Goal: Information Seeking & Learning: Learn about a topic

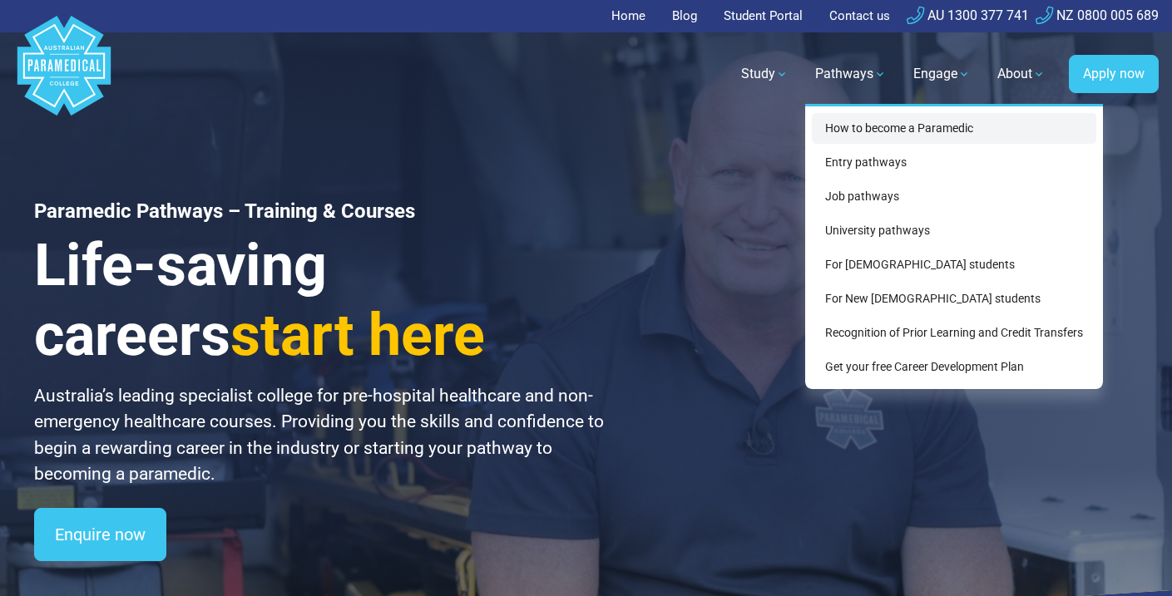
click at [878, 126] on link "How to become a Paramedic" at bounding box center [954, 128] width 284 height 31
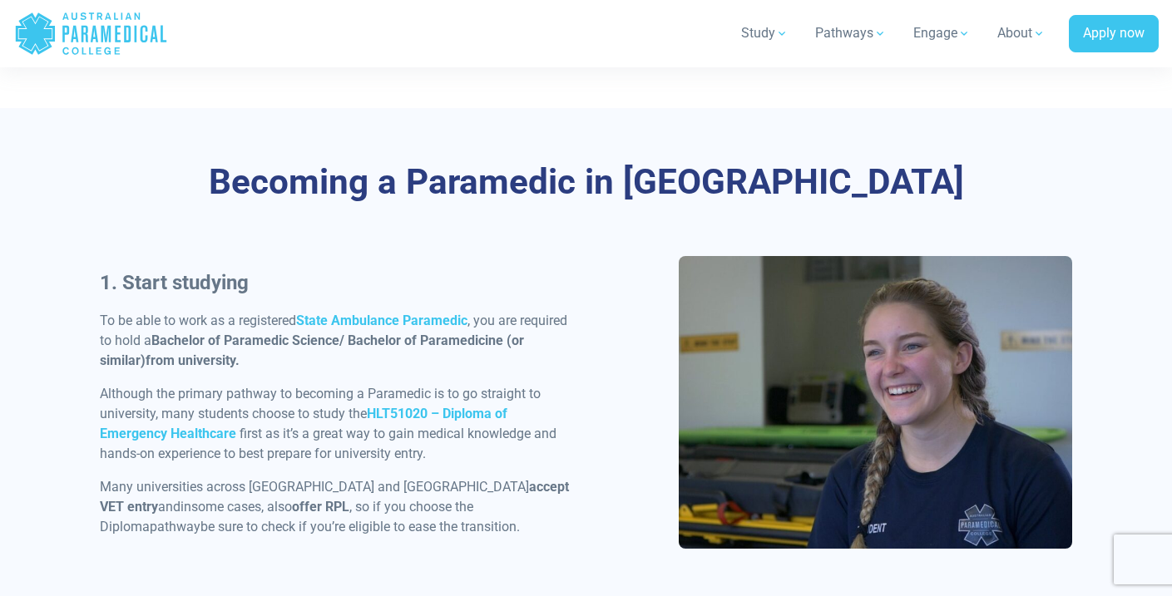
scroll to position [700, 0]
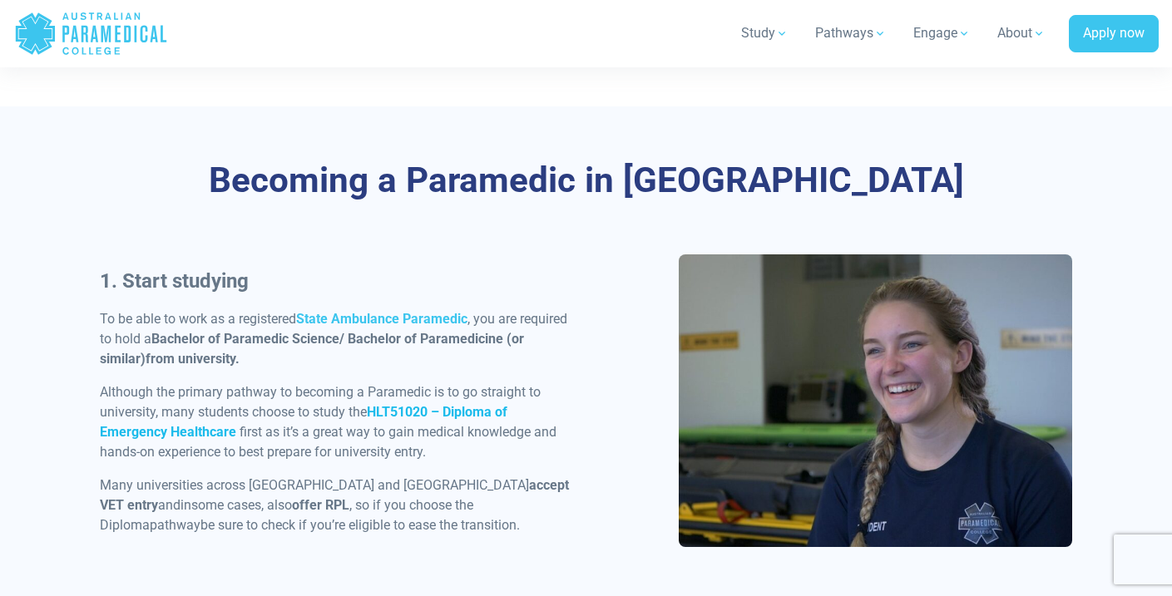
click at [414, 408] on strong "HLT51020 – Diploma of Emergency Healthcare" at bounding box center [304, 422] width 408 height 36
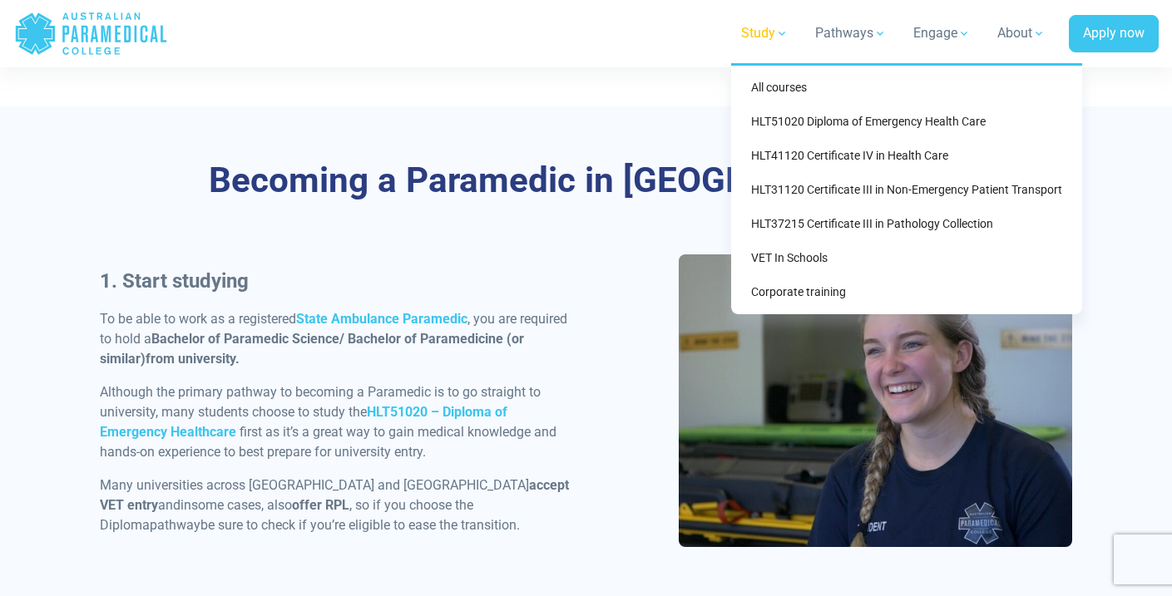
click at [766, 35] on link "Study" at bounding box center [764, 33] width 67 height 47
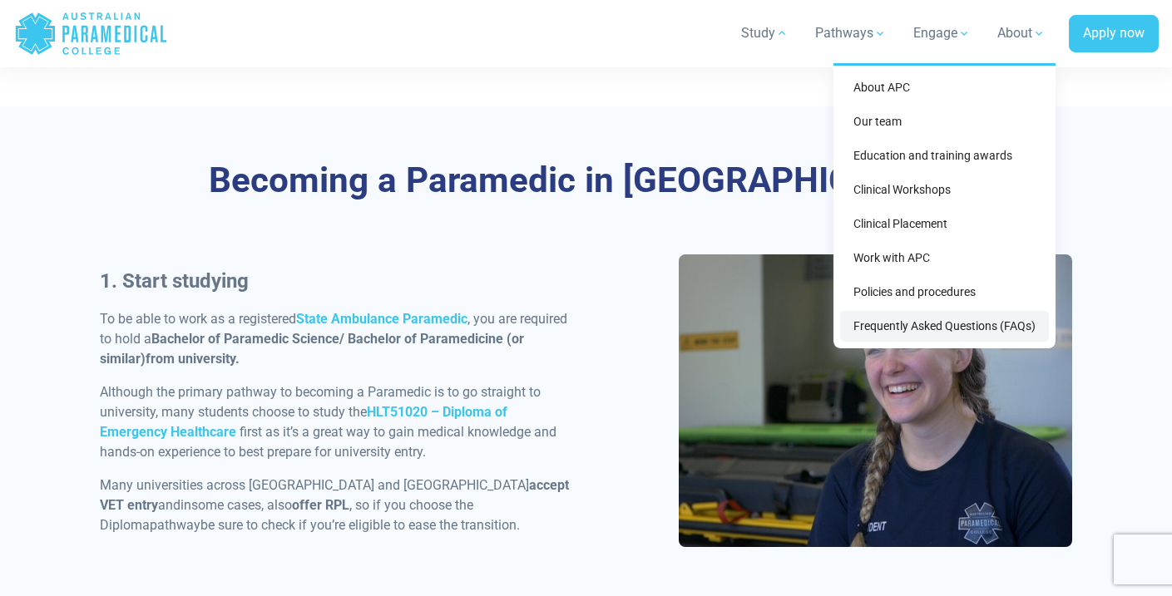
click at [912, 334] on link "Frequently Asked Questions (FAQs)" at bounding box center [944, 326] width 209 height 31
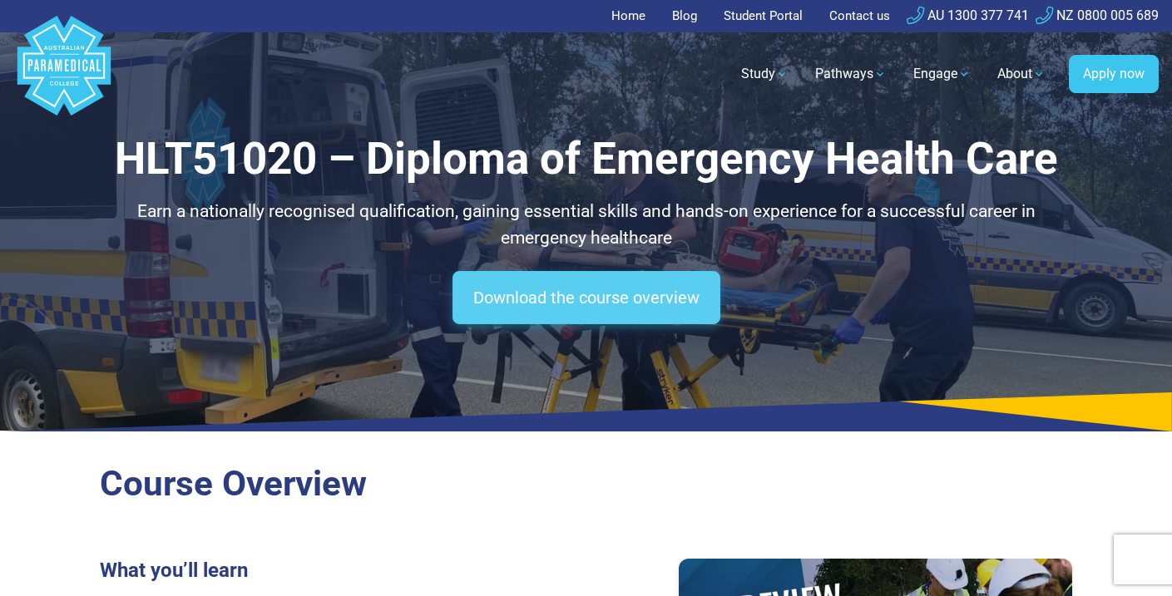
click at [540, 304] on link "Download the course overview" at bounding box center [586, 297] width 268 height 53
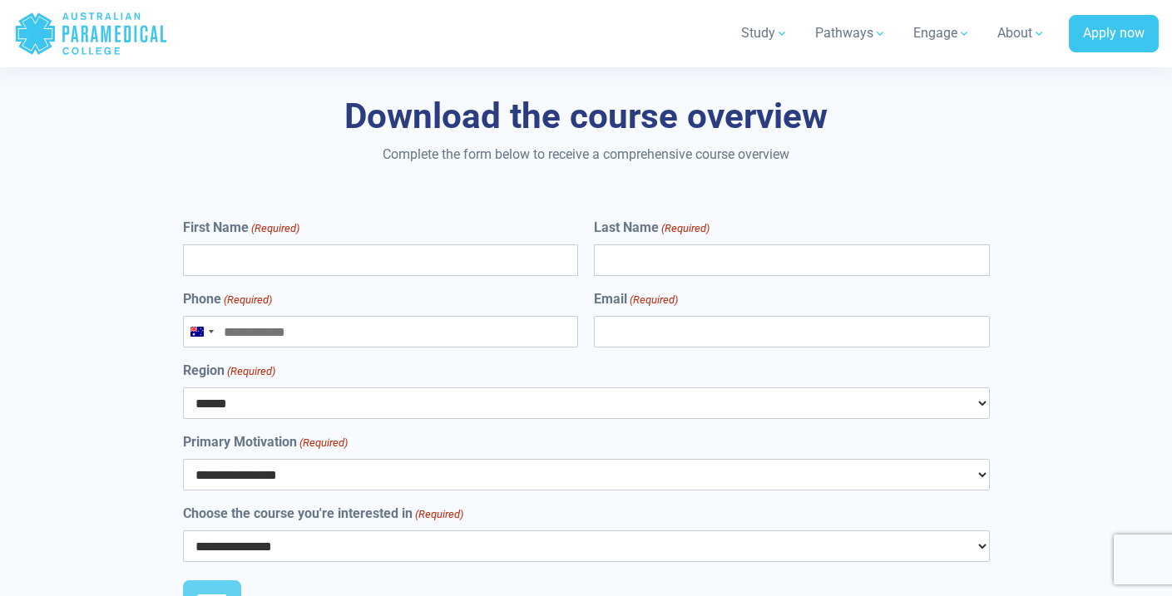
scroll to position [8894, 0]
type input "*******"
type input "*****"
type input "**********"
select select "***"
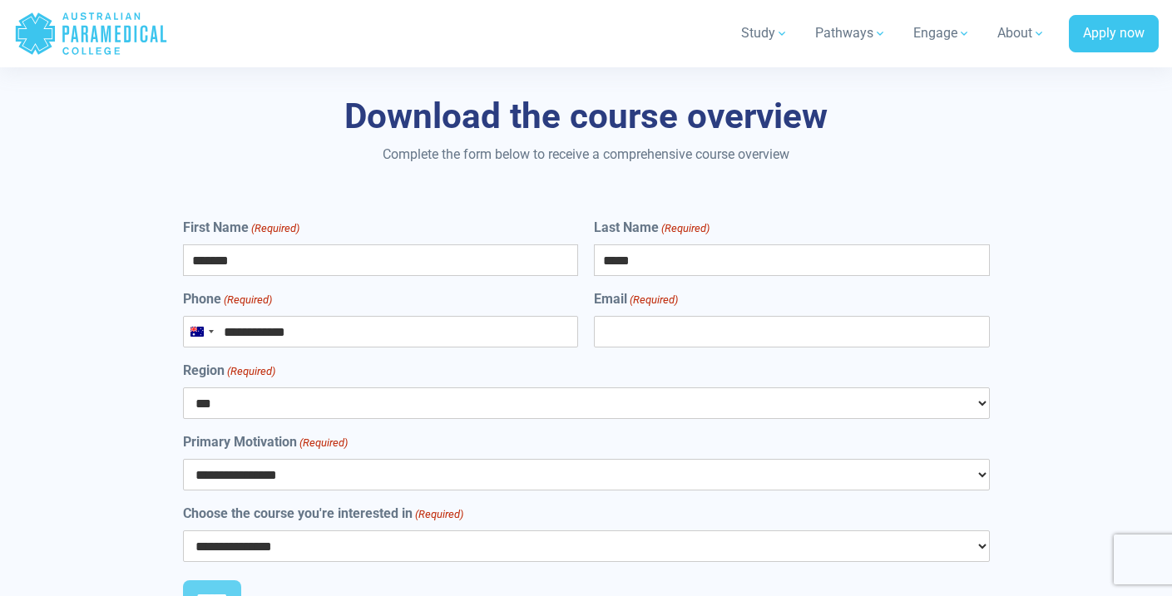
select select "**********"
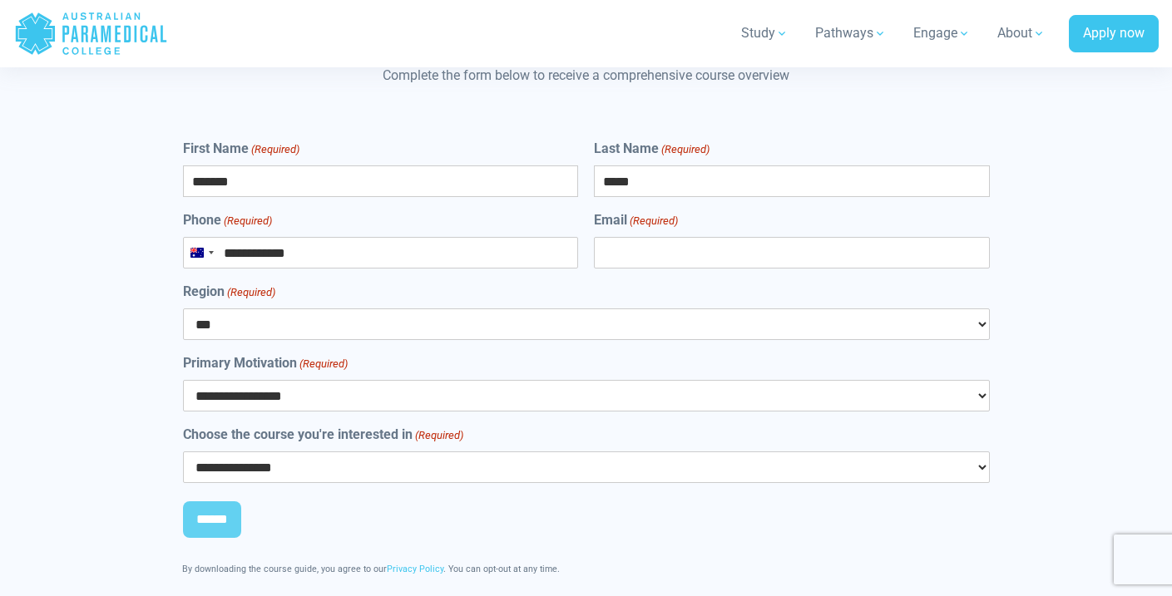
scroll to position [8978, 0]
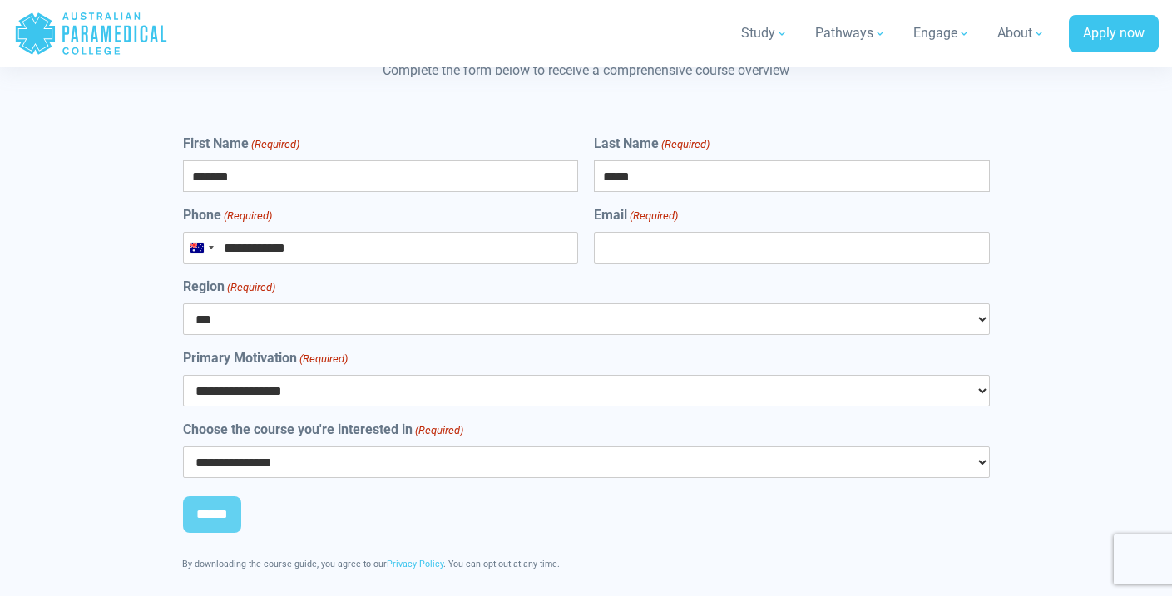
select select "**********"
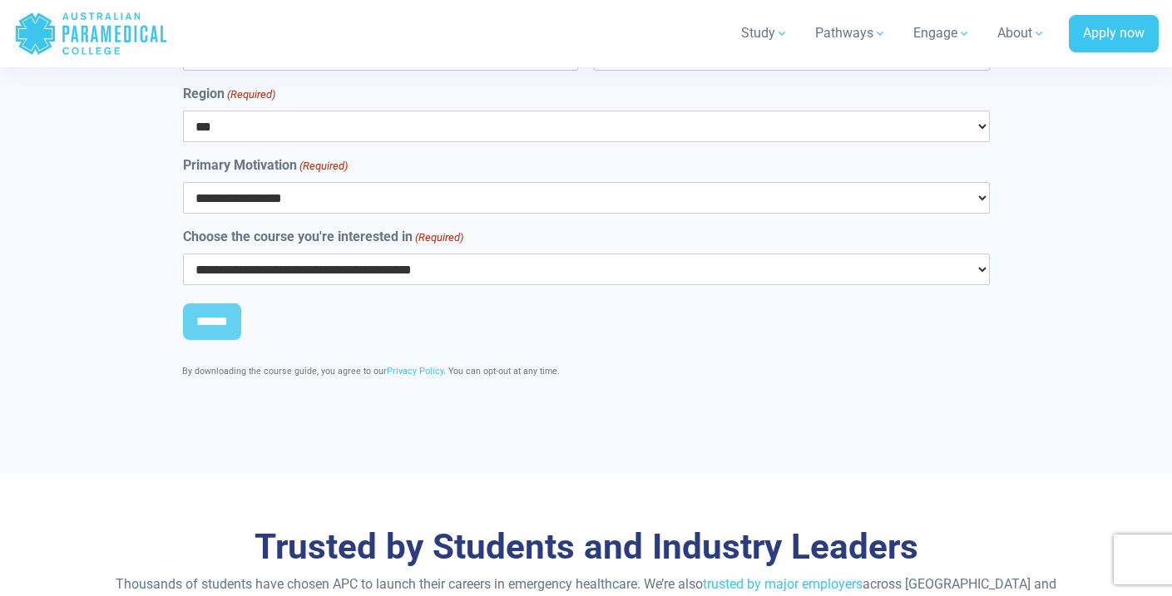
scroll to position [9170, 0]
click at [202, 304] on input "******" at bounding box center [212, 322] width 58 height 37
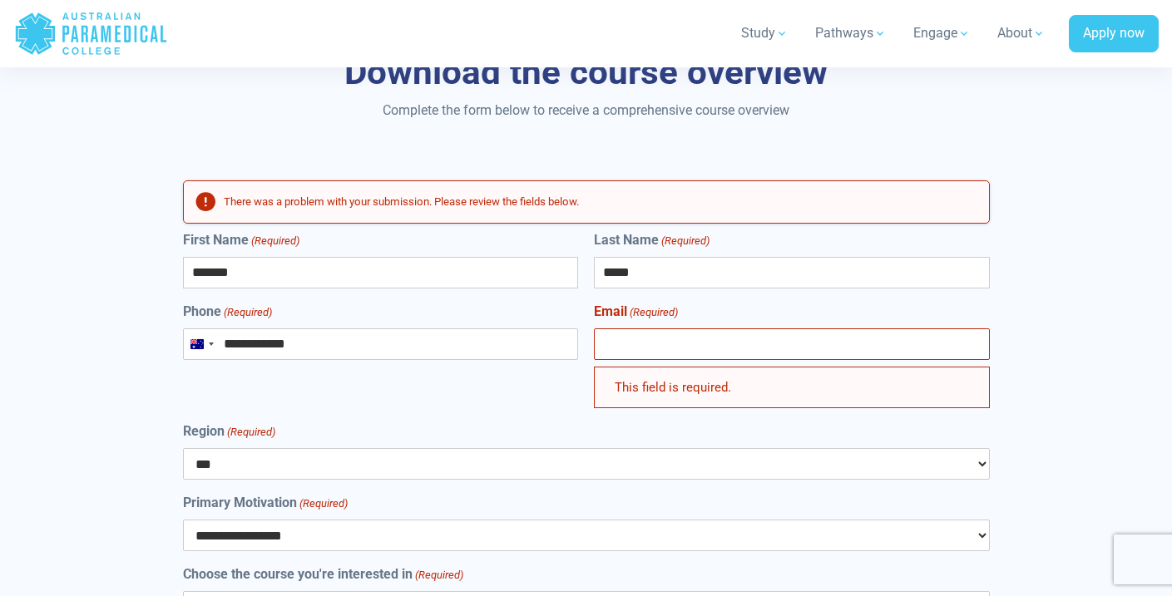
scroll to position [17, 7]
type input "**********"
click at [533, 313] on div "**********" at bounding box center [586, 426] width 807 height 393
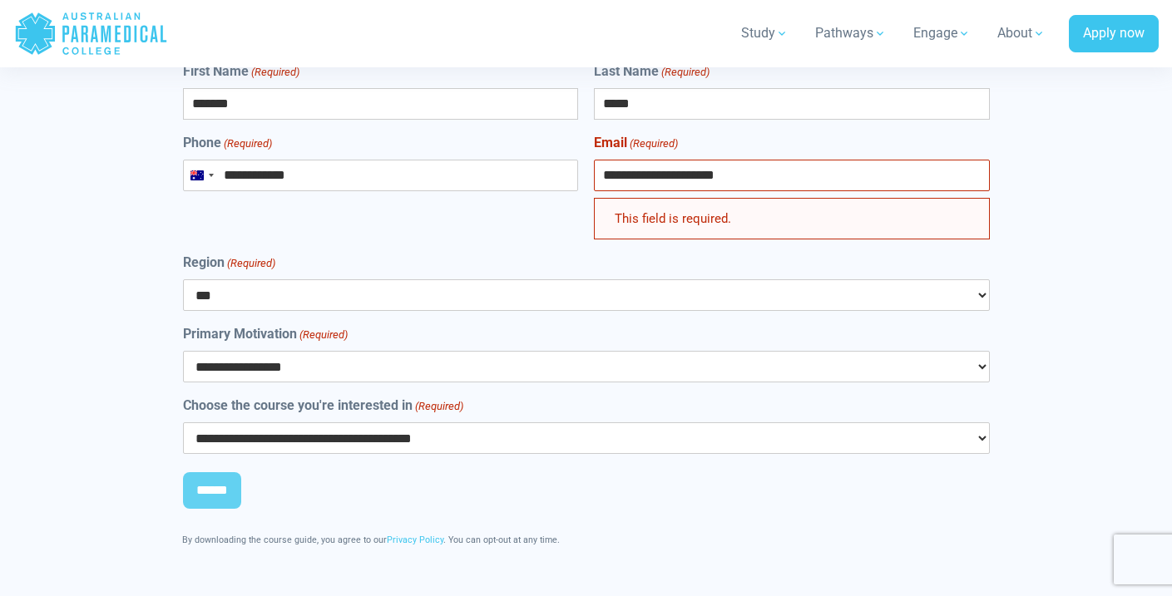
scroll to position [9108, 0]
click at [230, 472] on input "******" at bounding box center [212, 490] width 58 height 37
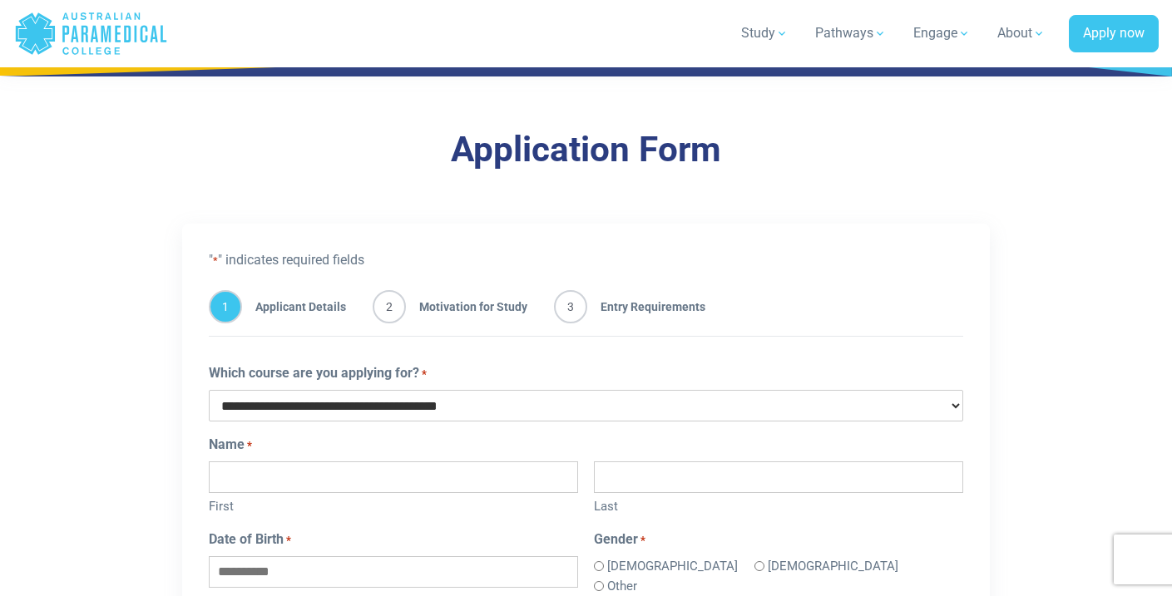
scroll to position [823, 0]
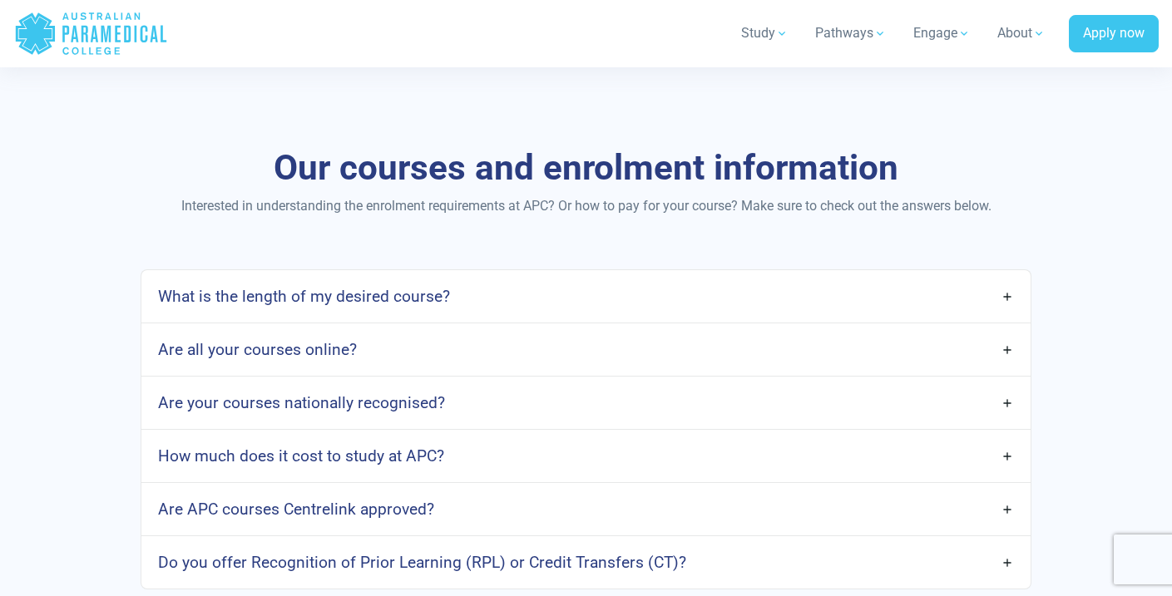
scroll to position [1272, 0]
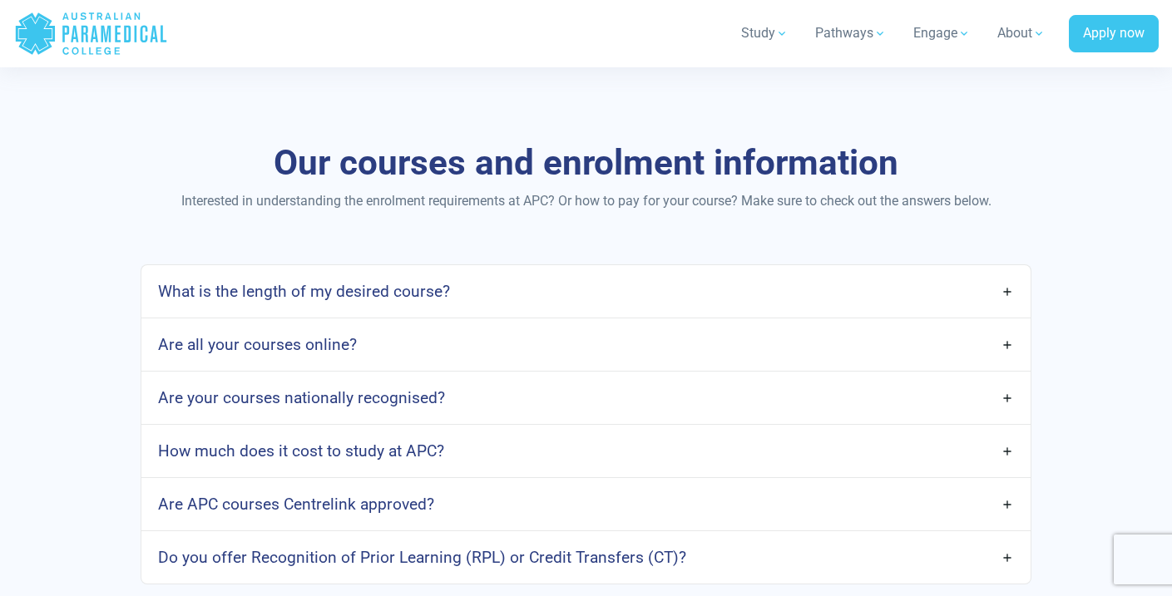
click at [441, 444] on h4 "How much does it cost to study at APC?" at bounding box center [301, 451] width 286 height 19
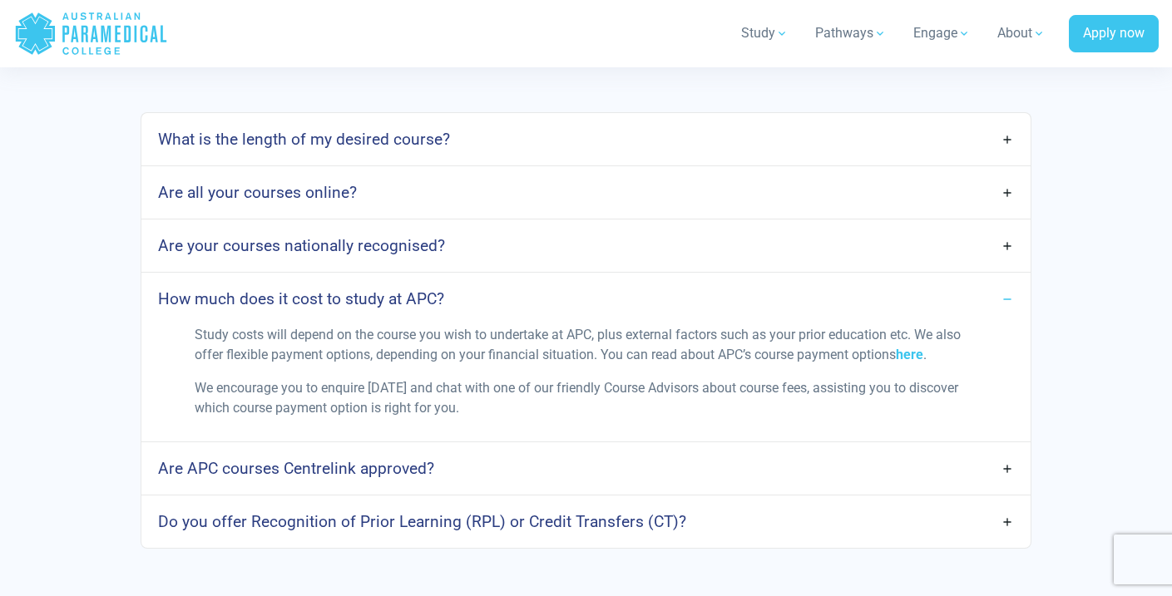
scroll to position [1439, 0]
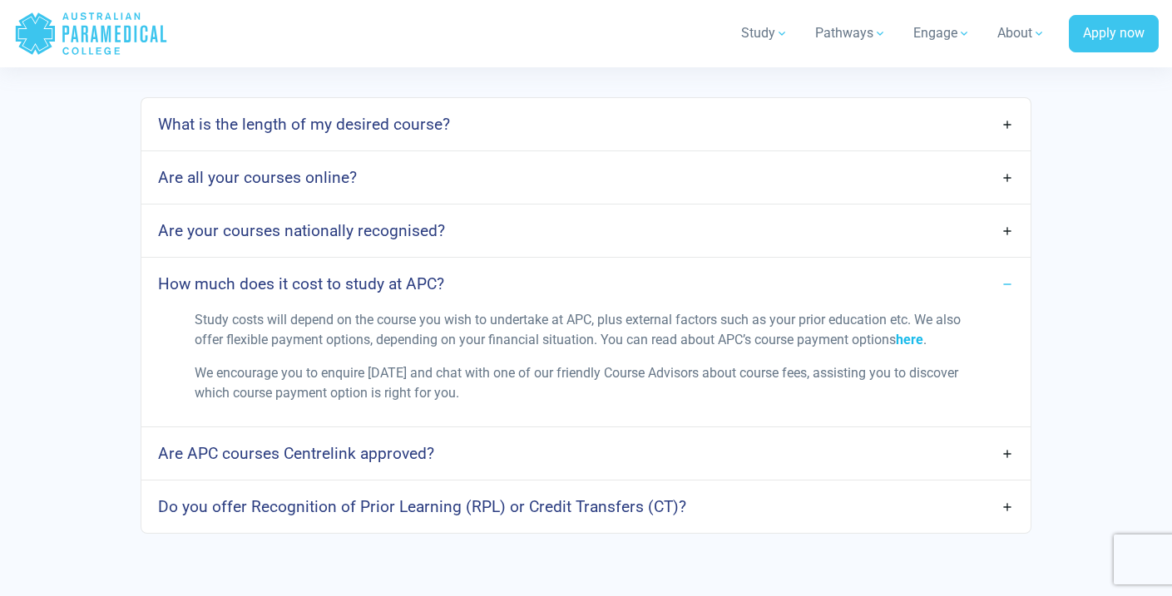
click at [915, 337] on link "here" at bounding box center [909, 340] width 27 height 16
click at [314, 453] on h4 "Are APC courses Centrelink approved?" at bounding box center [296, 453] width 276 height 19
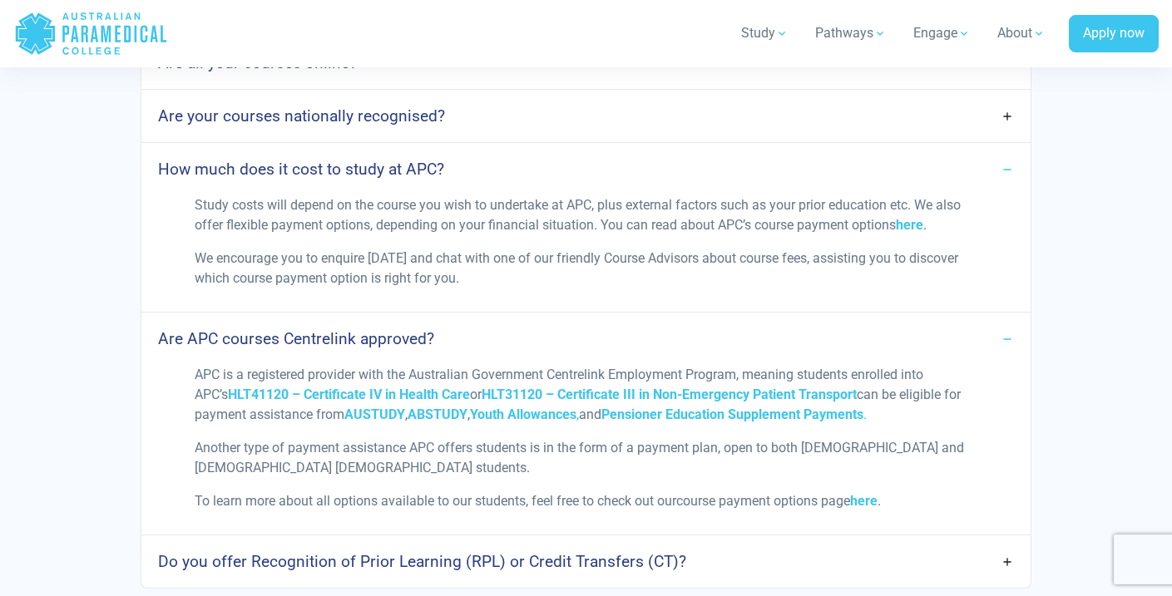
scroll to position [1555, 0]
click at [873, 501] on strong "here" at bounding box center [863, 500] width 27 height 16
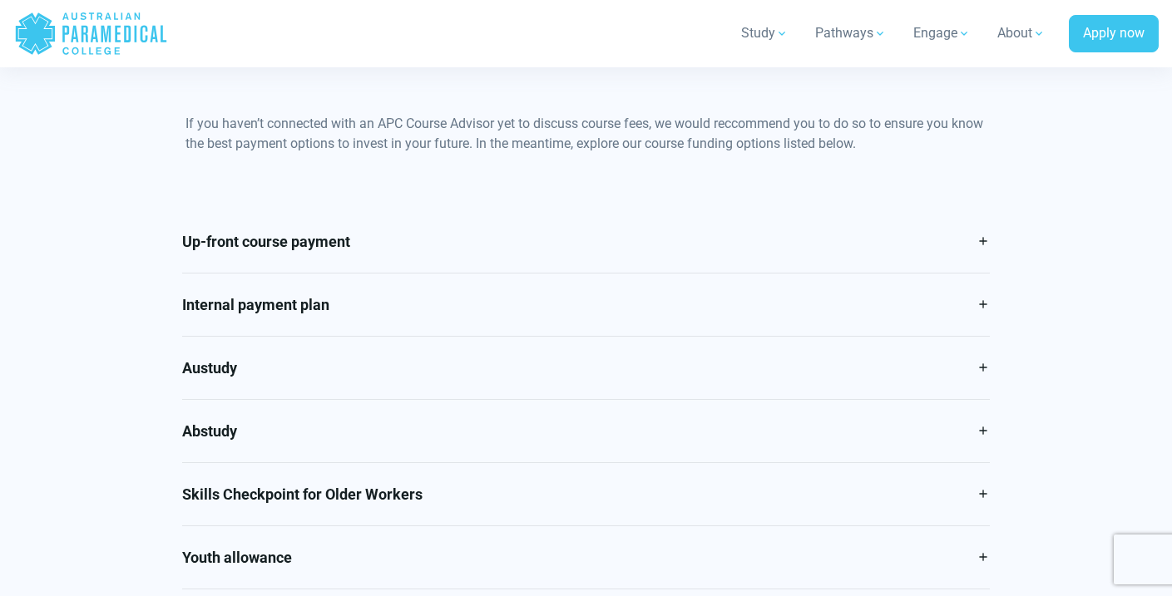
scroll to position [729, 0]
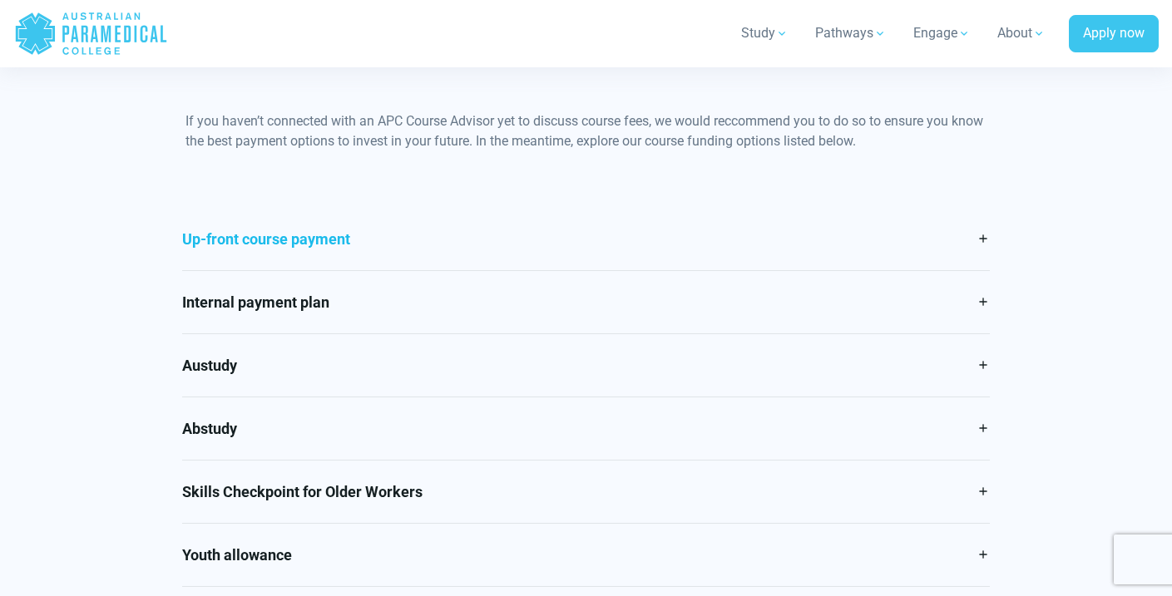
click at [976, 239] on link "Up-front course payment" at bounding box center [586, 239] width 808 height 62
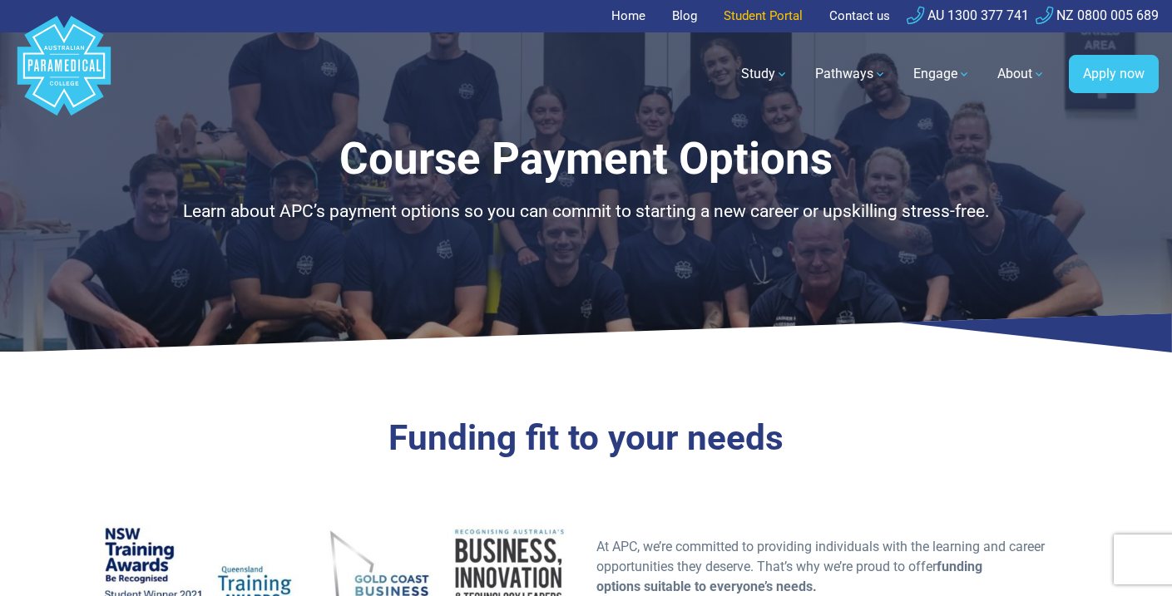
scroll to position [0, 0]
click at [636, 15] on link "Home" at bounding box center [633, 16] width 44 height 32
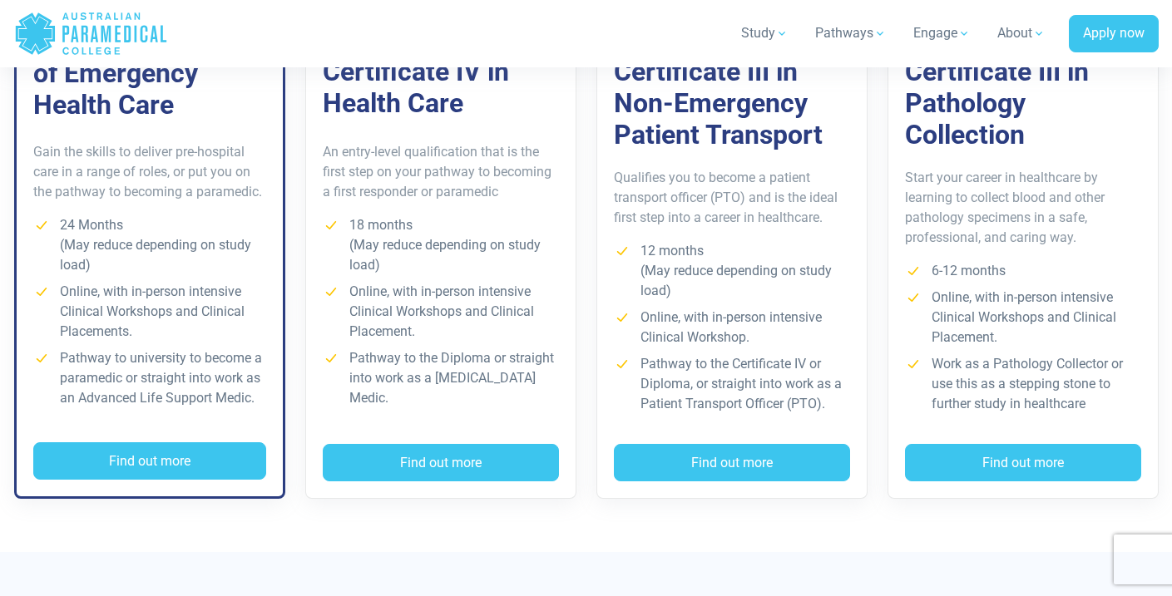
scroll to position [1352, 0]
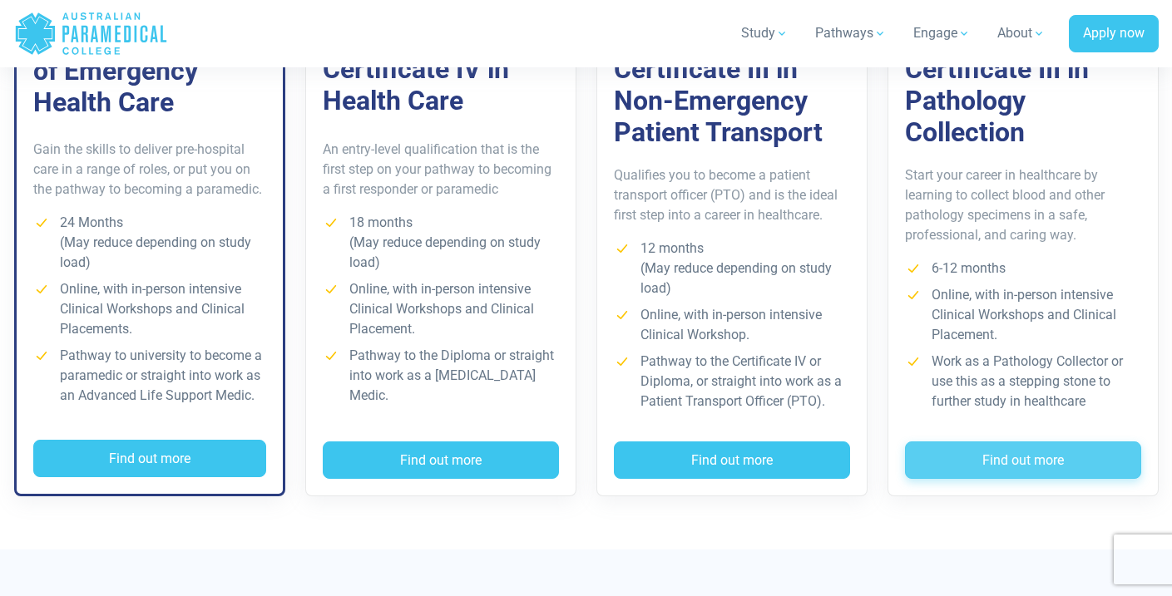
click at [953, 457] on button "Find out more" at bounding box center [1023, 461] width 236 height 38
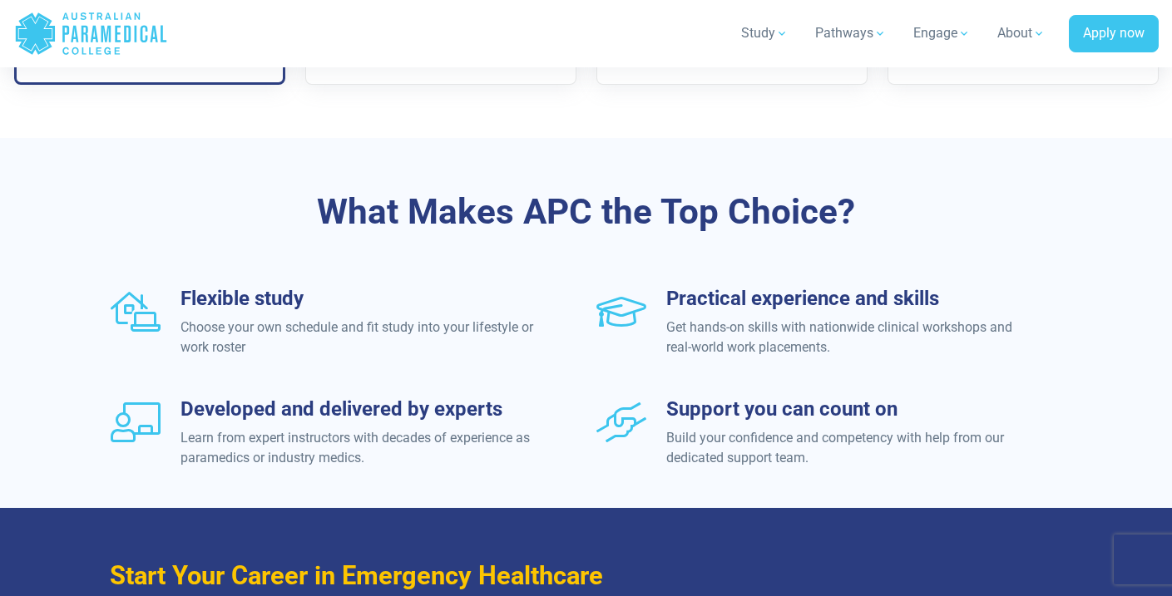
scroll to position [1774, 0]
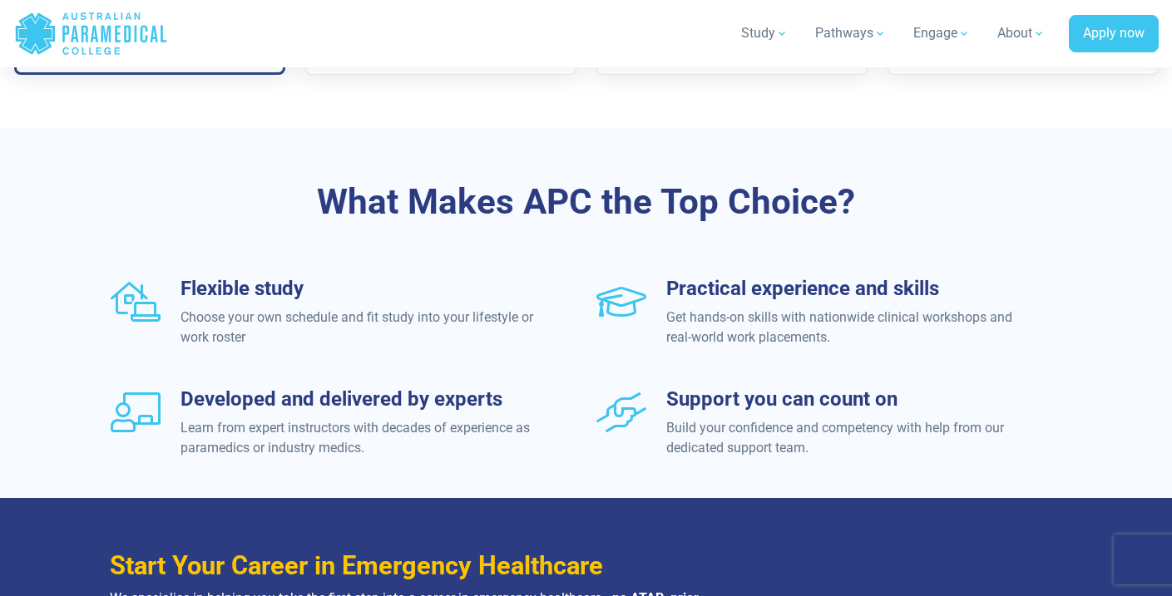
click at [207, 285] on h3 "Flexible study" at bounding box center [357, 289] width 355 height 24
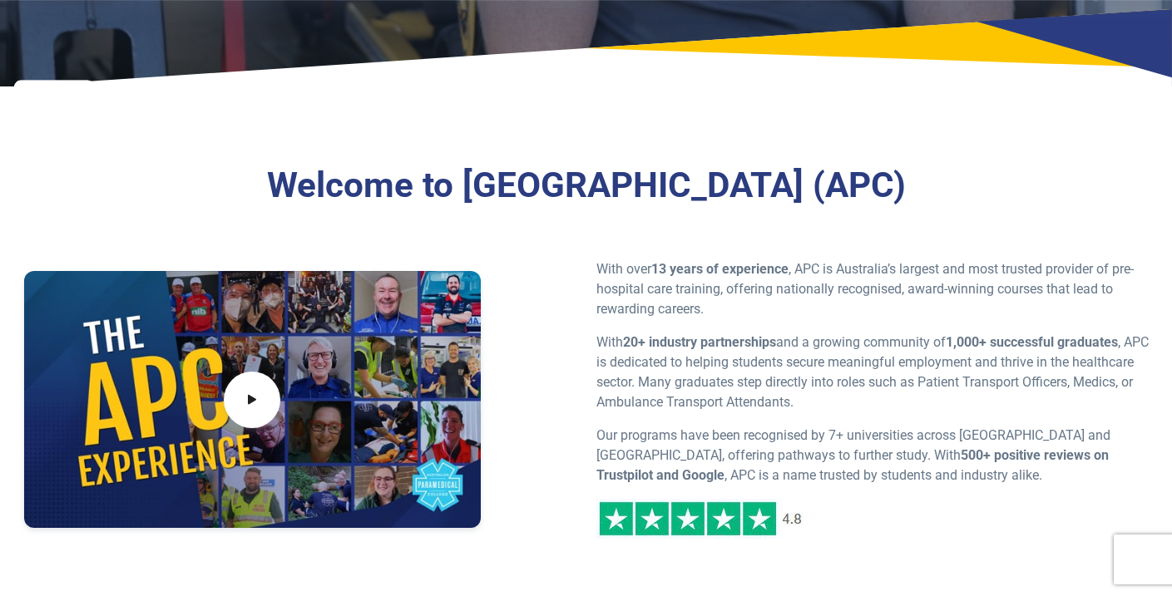
scroll to position [583, 0]
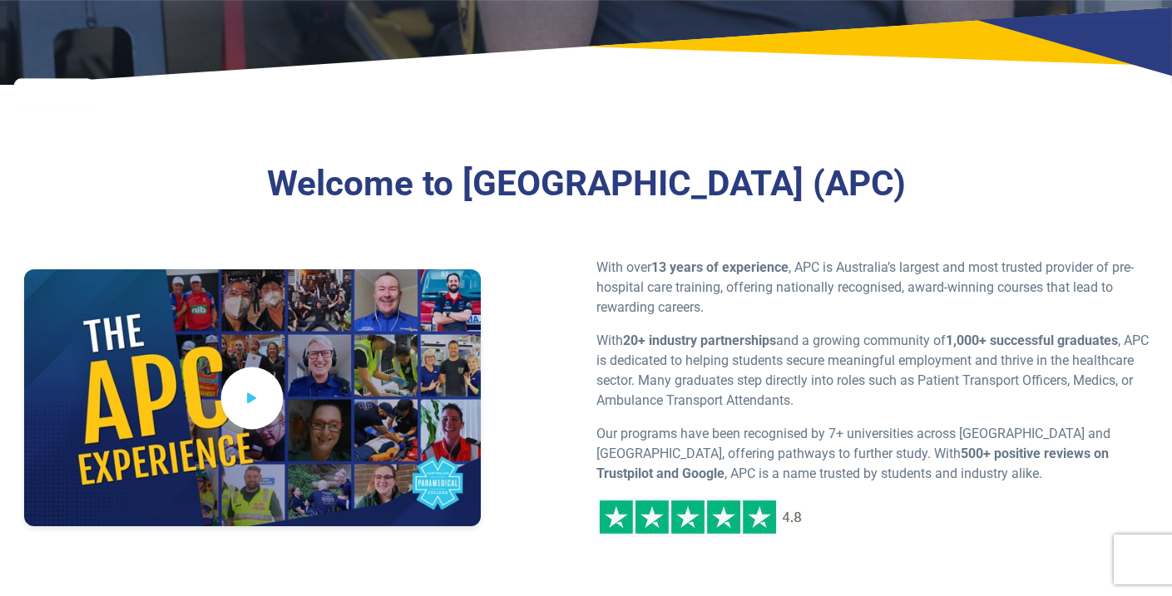
click at [258, 388] on icon at bounding box center [252, 397] width 18 height 27
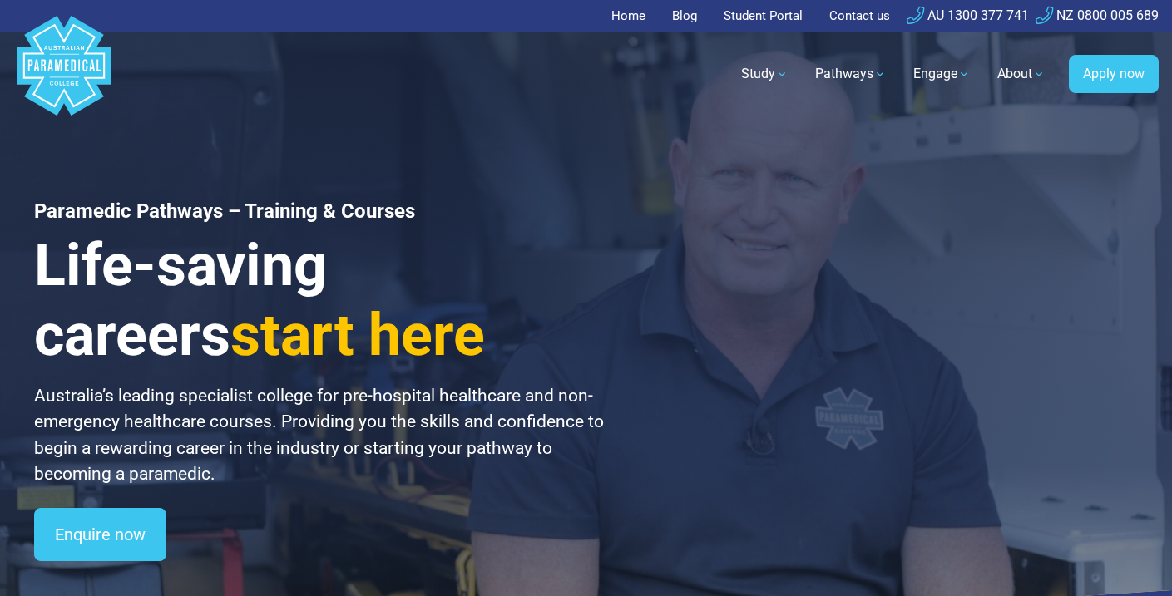
scroll to position [0, 0]
click at [626, 17] on link "Home" at bounding box center [633, 16] width 44 height 32
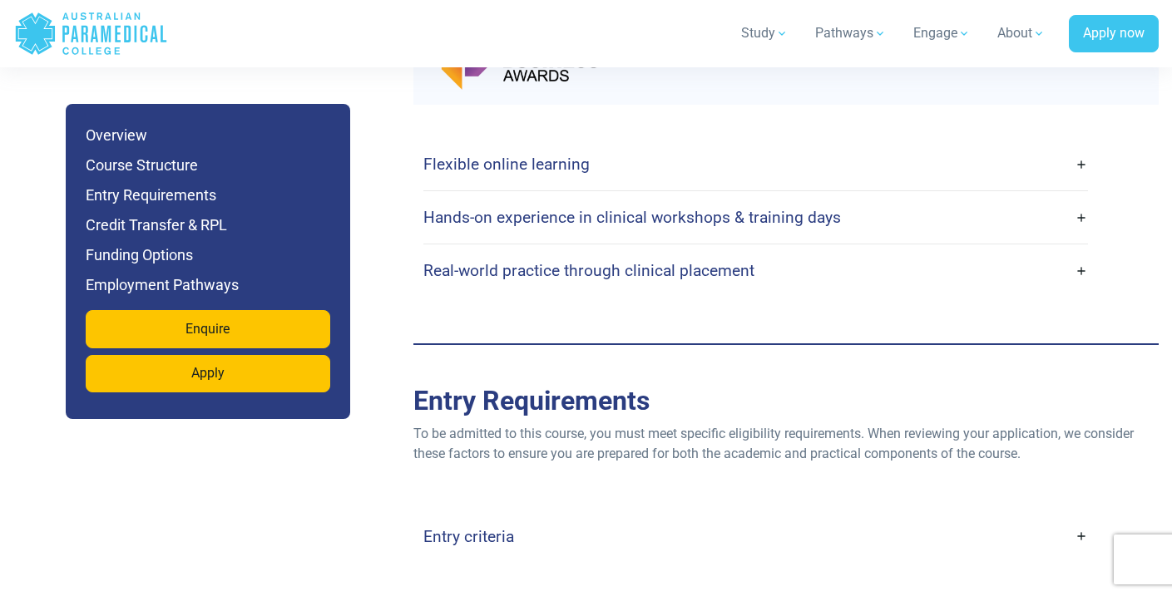
scroll to position [3783, 0]
click at [1015, 250] on link "Real-world practice through clinical placement" at bounding box center [755, 269] width 665 height 39
click at [729, 260] on h4 "Real-world practice through clinical placement" at bounding box center [588, 269] width 331 height 19
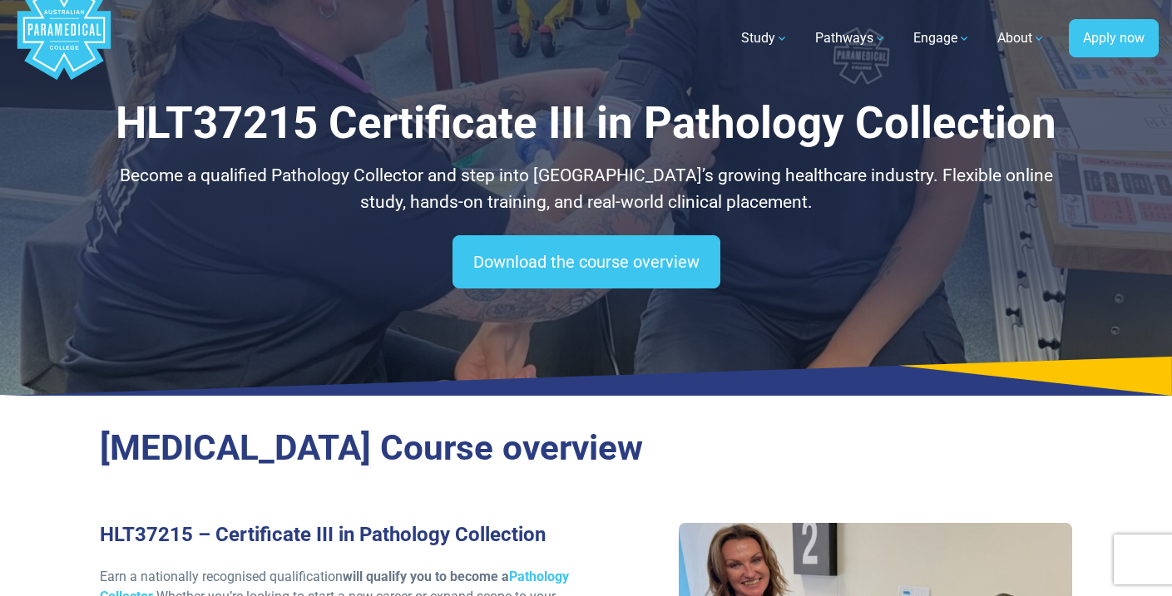
scroll to position [33, 0]
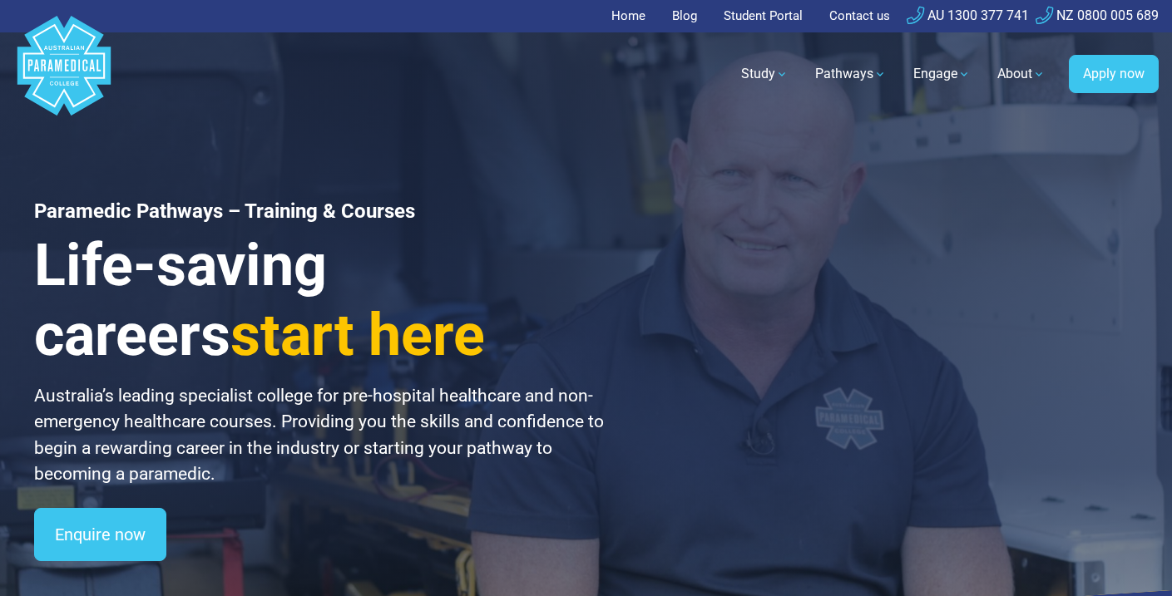
click at [626, 17] on link "Home" at bounding box center [633, 16] width 44 height 32
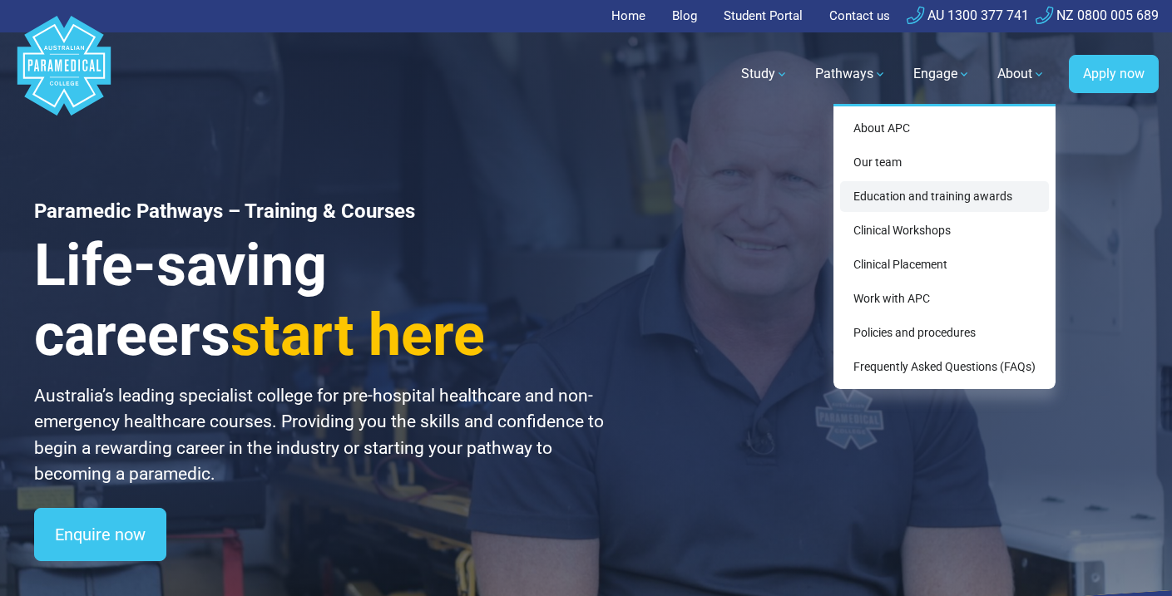
click at [985, 200] on link "Education and training awards" at bounding box center [944, 196] width 209 height 31
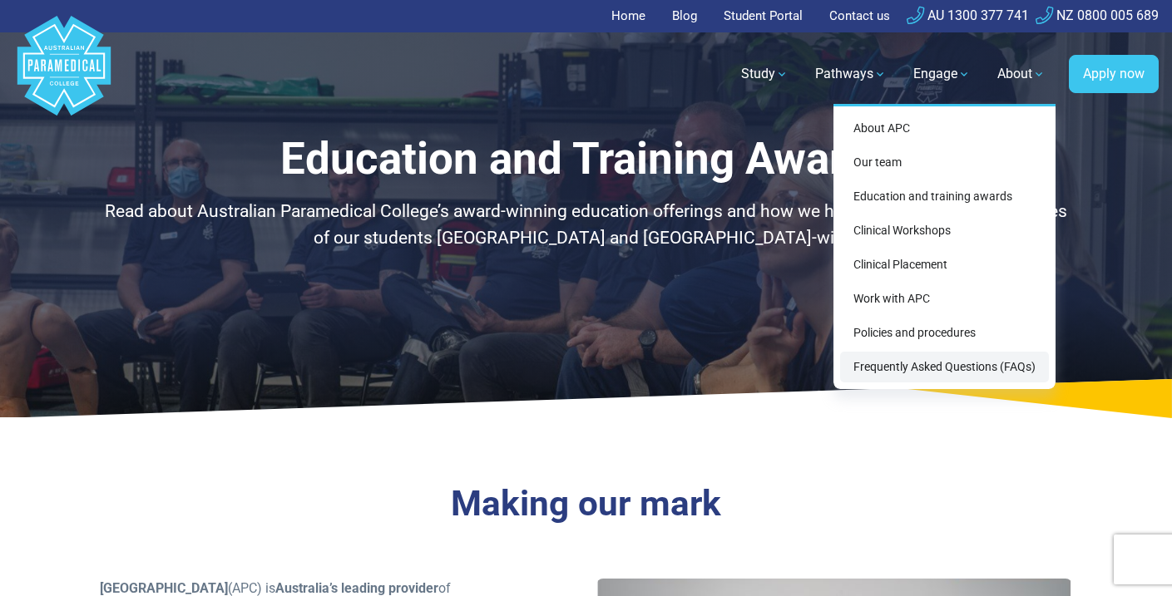
click at [983, 364] on link "Frequently Asked Questions (FAQs)" at bounding box center [944, 367] width 209 height 31
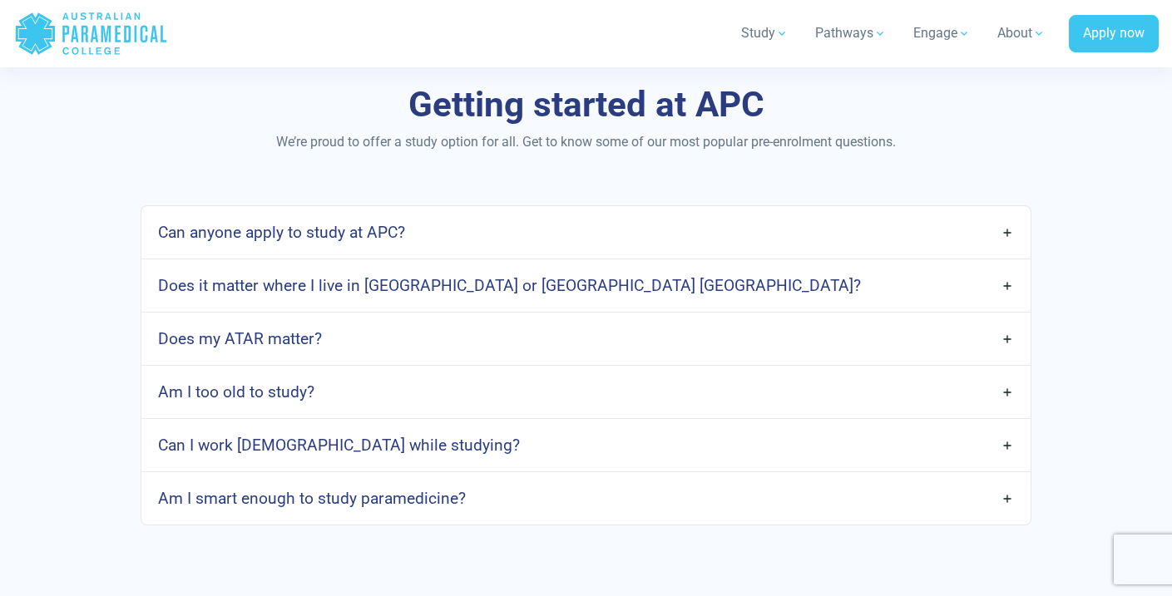
scroll to position [949, 0]
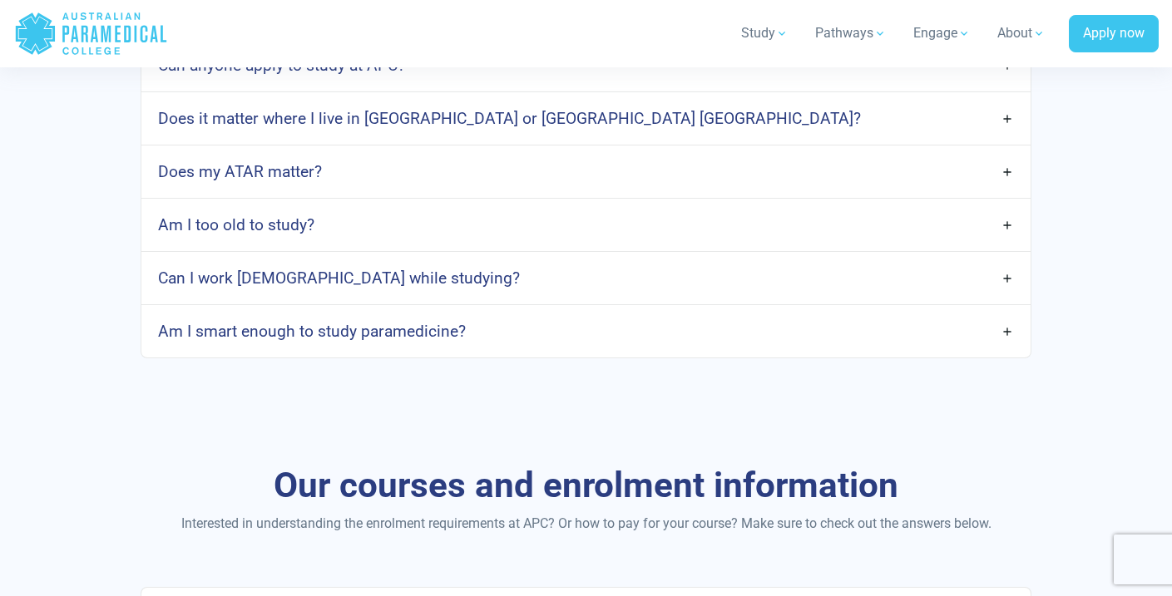
click at [955, 340] on link "Am I smart enough to study paramedicine?" at bounding box center [585, 331] width 888 height 39
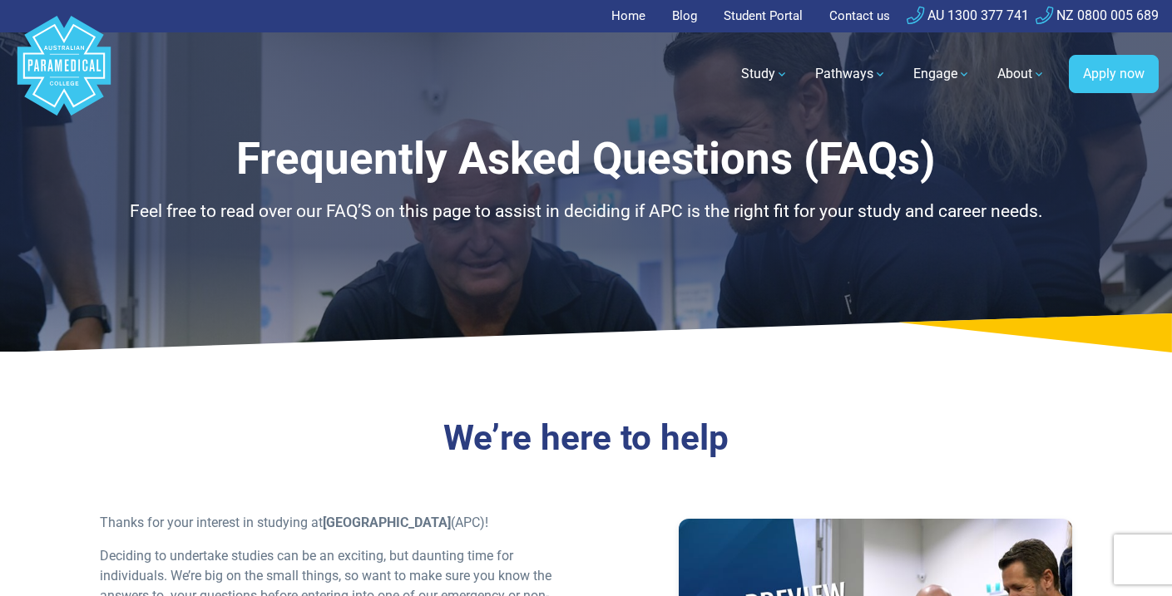
scroll to position [0, 0]
click at [732, 14] on link "Student Portal" at bounding box center [763, 16] width 99 height 32
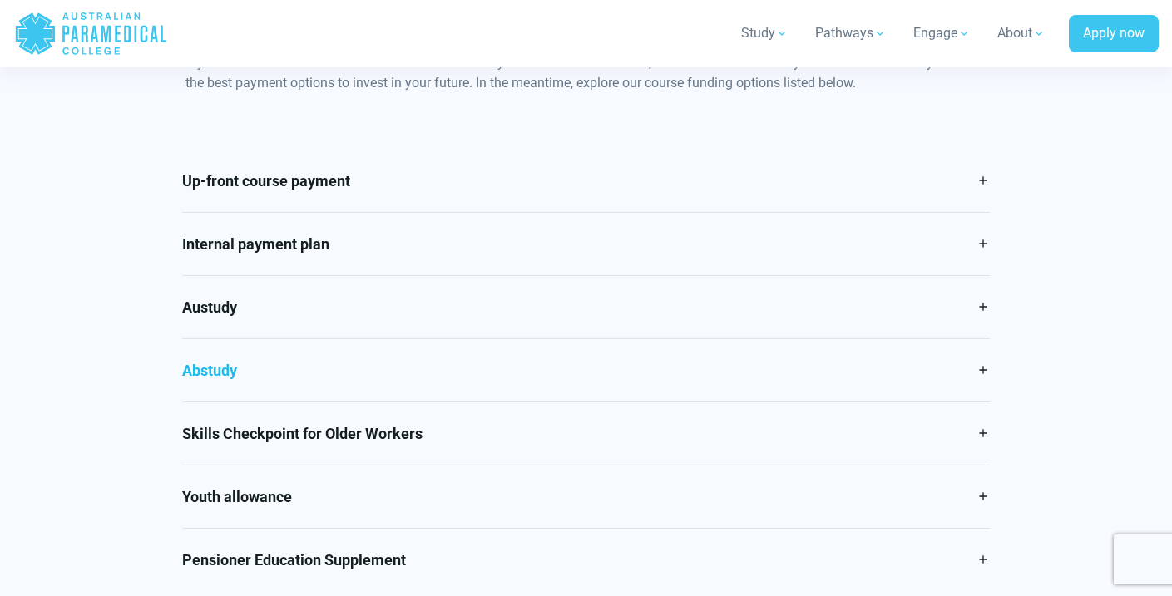
scroll to position [789, 0]
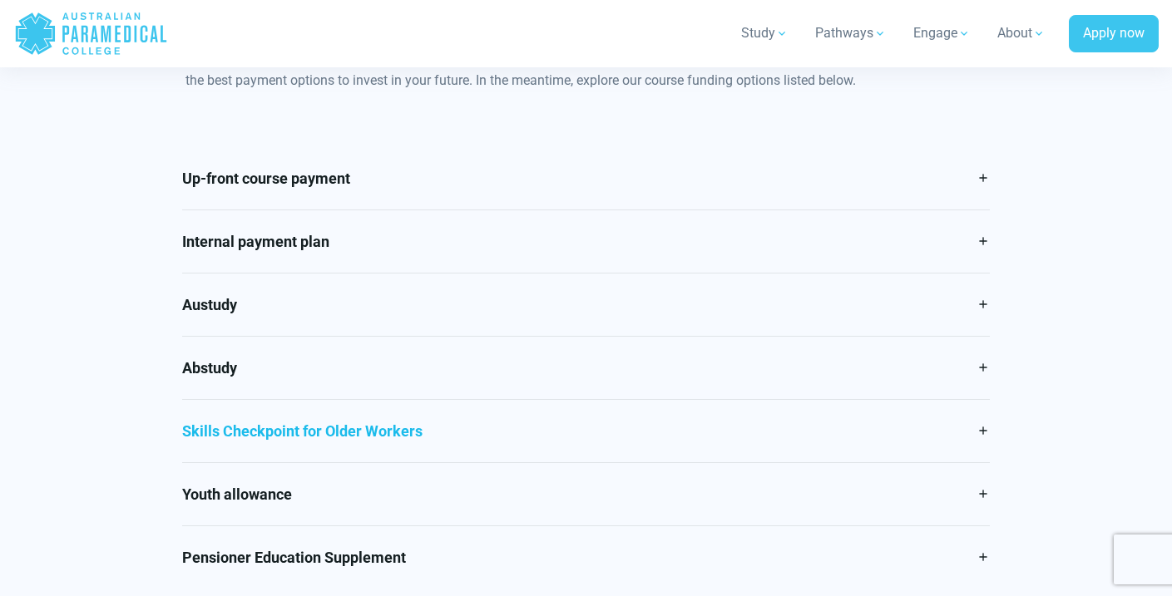
click at [551, 443] on link "Skills Checkpoint for Older Workers" at bounding box center [586, 431] width 808 height 62
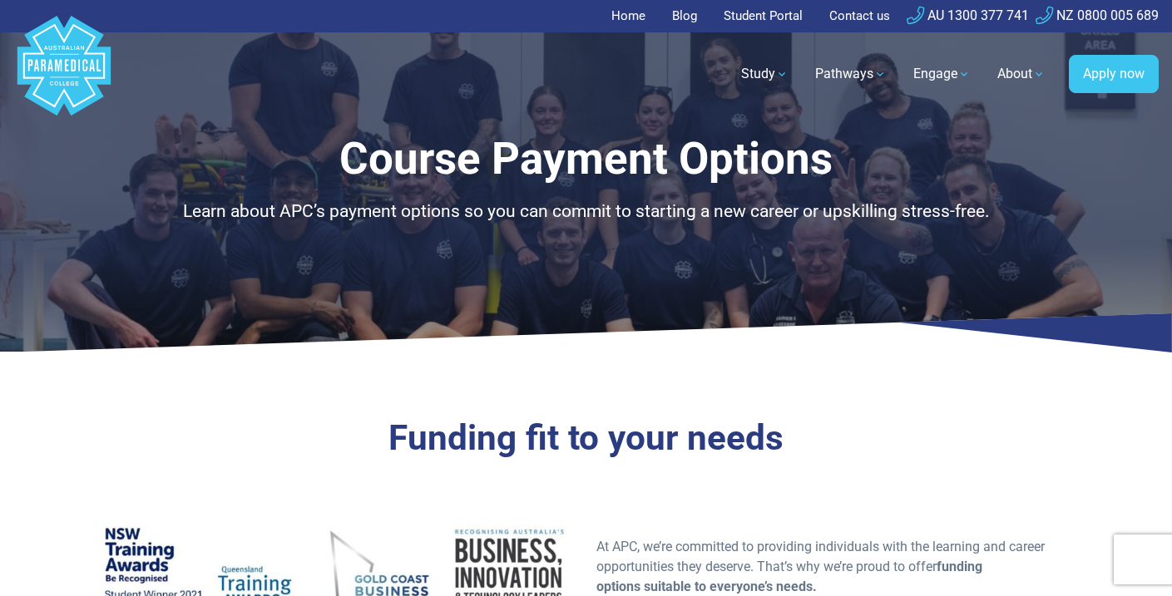
scroll to position [0, 0]
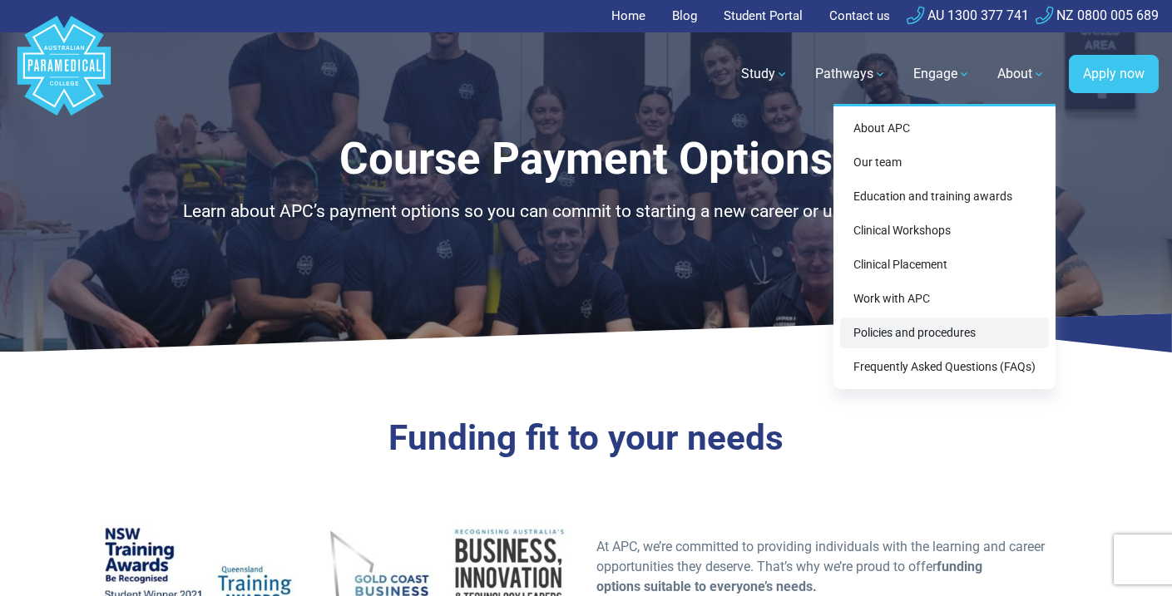
click at [946, 332] on link "Policies and procedures" at bounding box center [944, 333] width 209 height 31
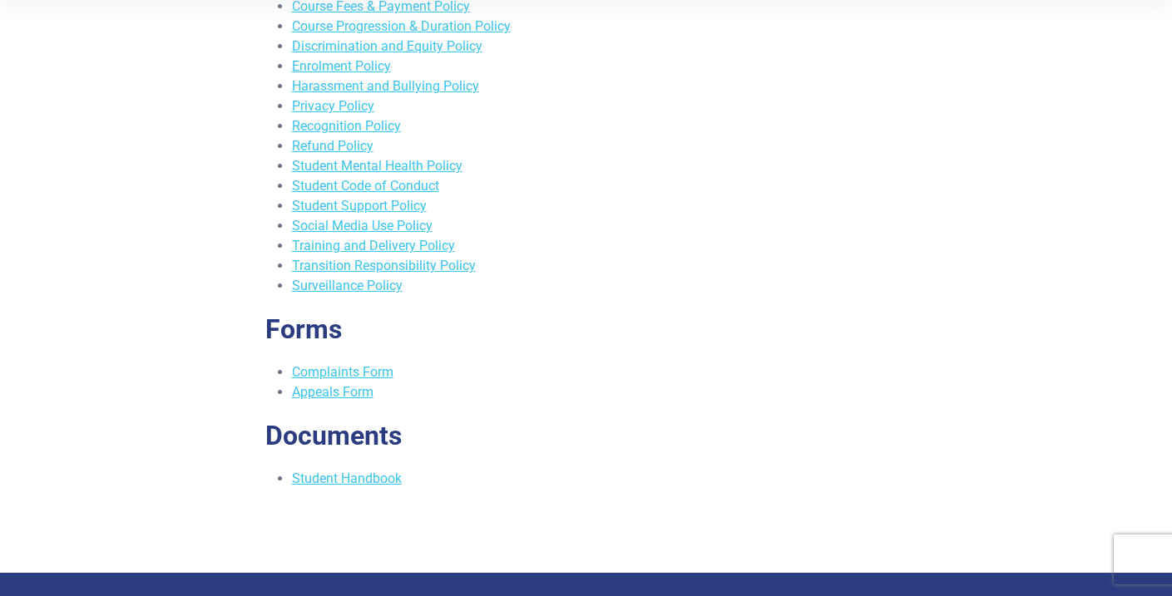
scroll to position [559, 0]
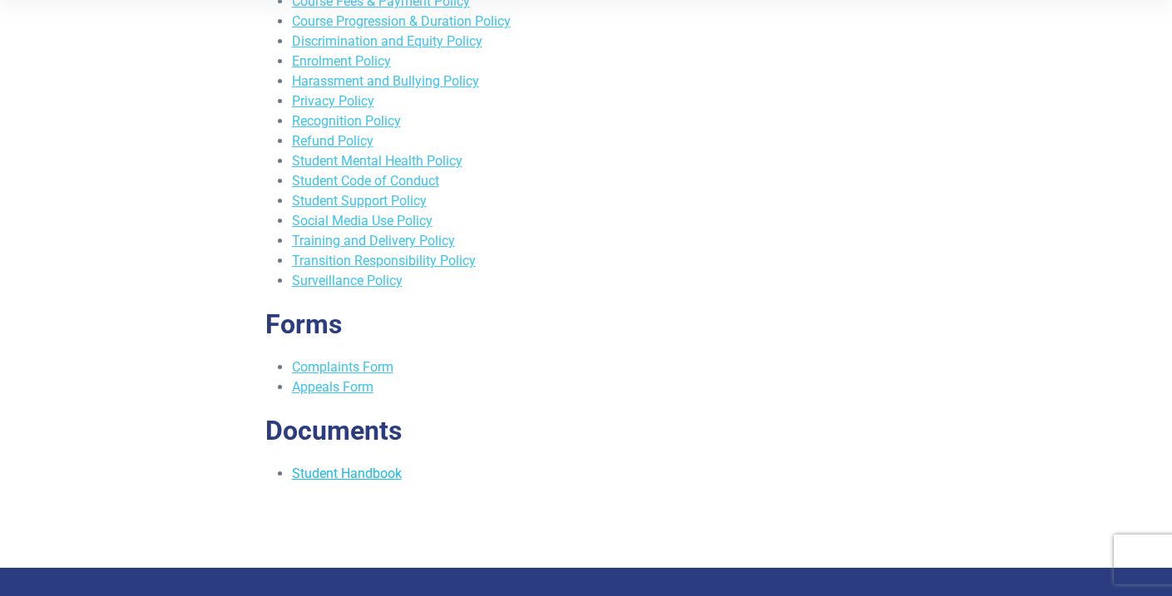
click at [368, 478] on link "Student Handbook" at bounding box center [347, 474] width 110 height 16
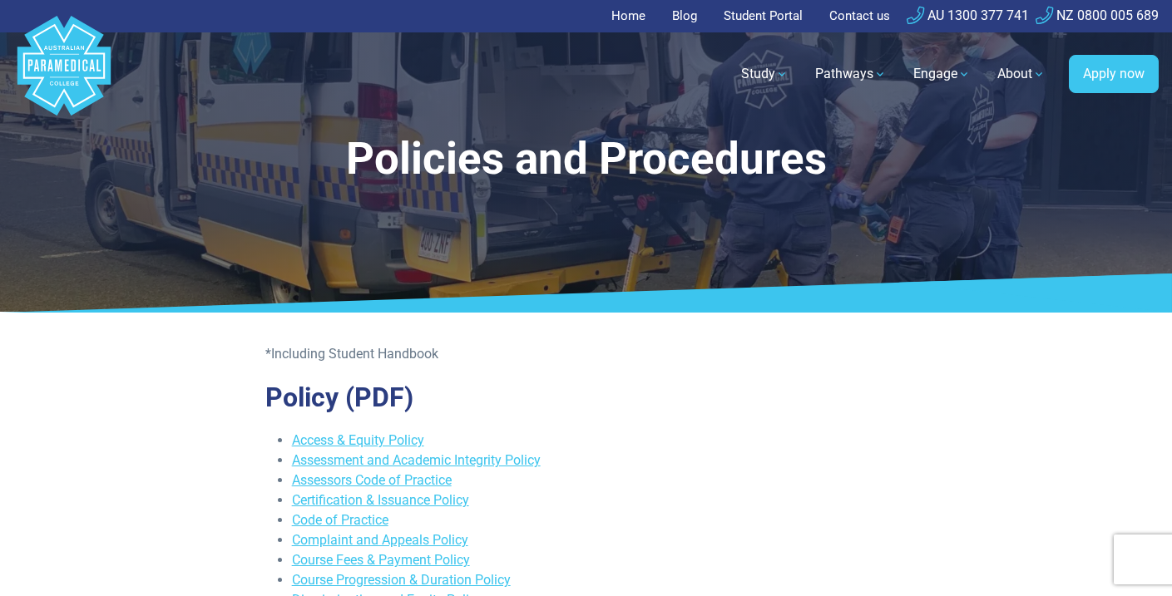
scroll to position [0, 0]
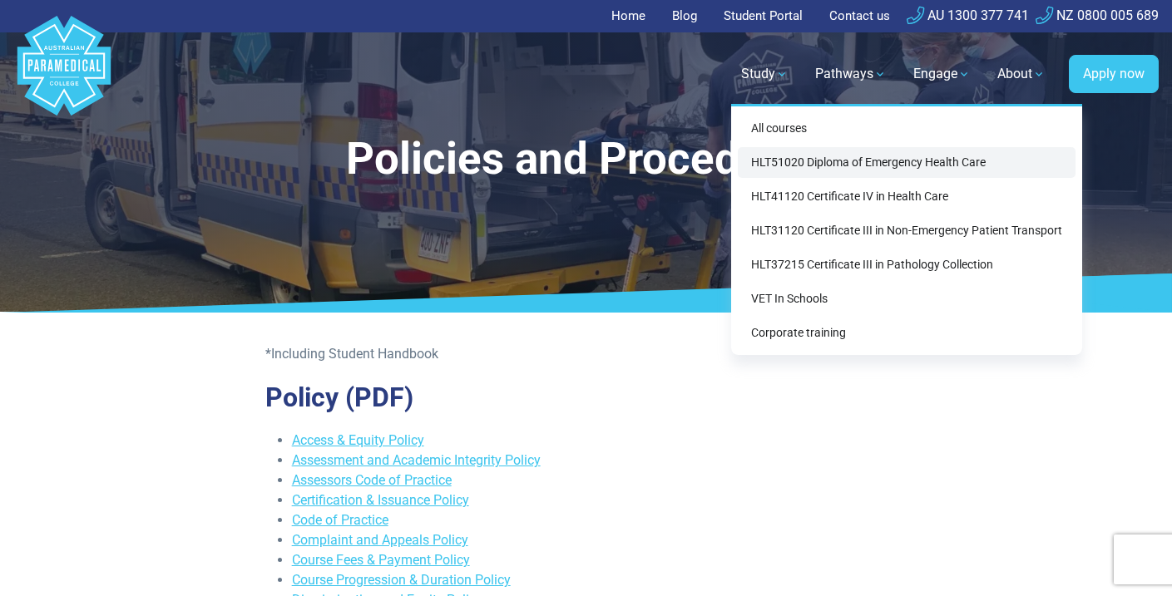
click at [784, 166] on link "HLT51020 Diploma of Emergency Health Care" at bounding box center [907, 162] width 338 height 31
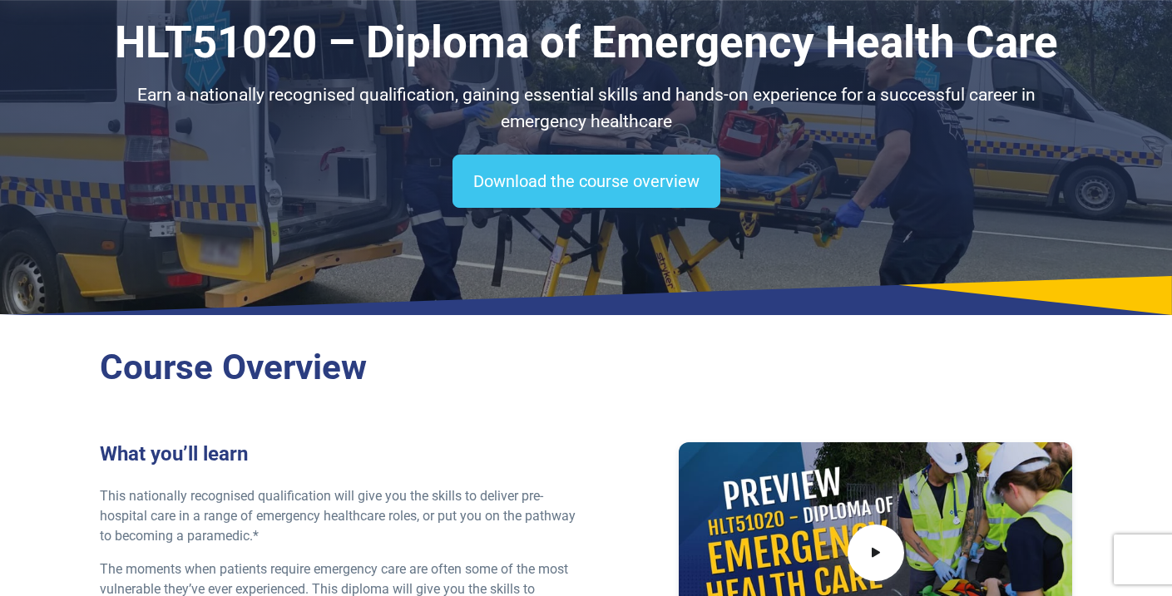
scroll to position [116, 0]
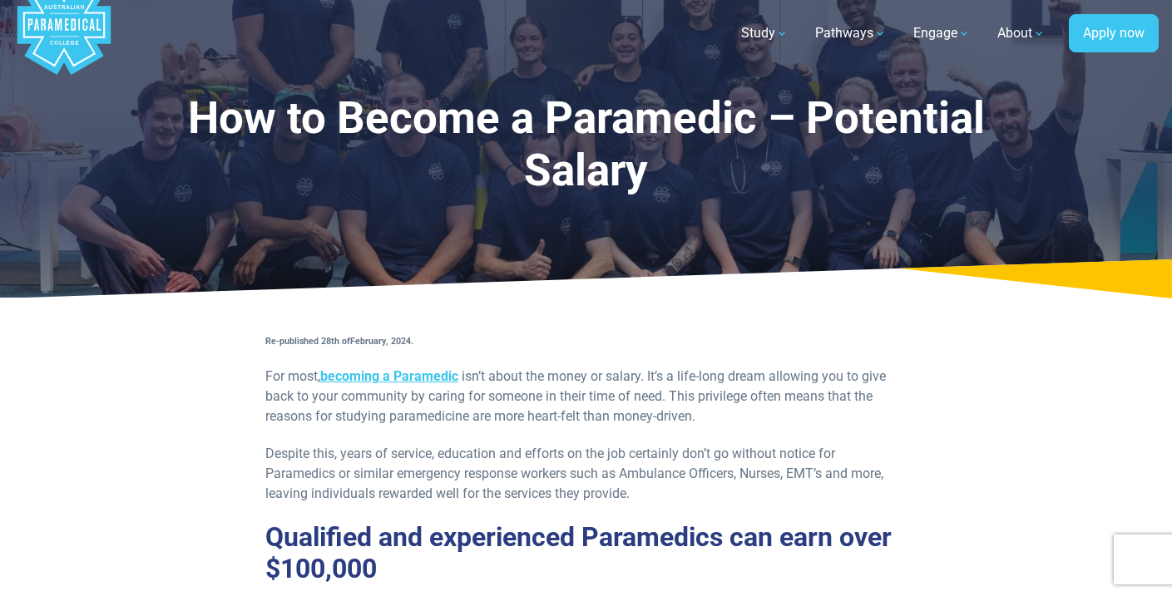
scroll to position [43, 0]
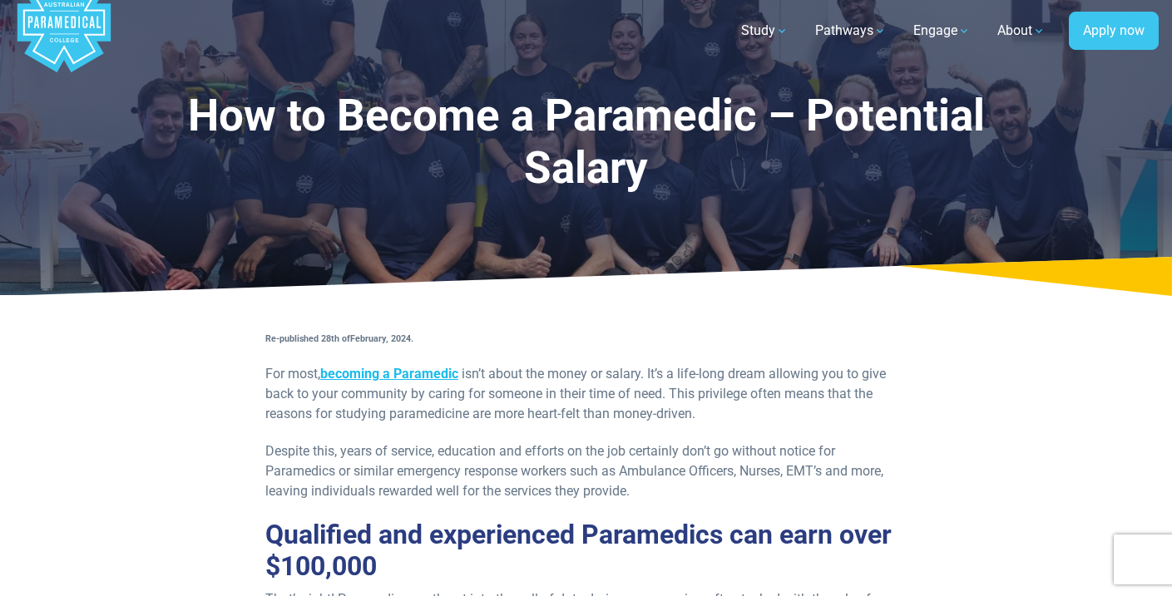
click at [409, 373] on link "becoming a Paramedic" at bounding box center [389, 374] width 138 height 16
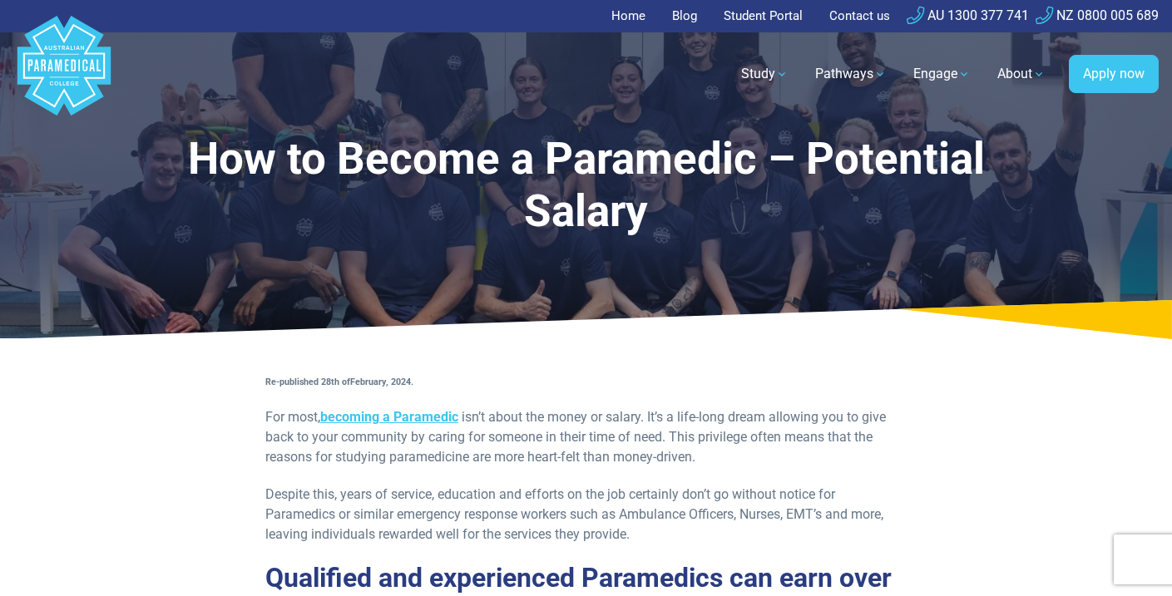
scroll to position [0, 0]
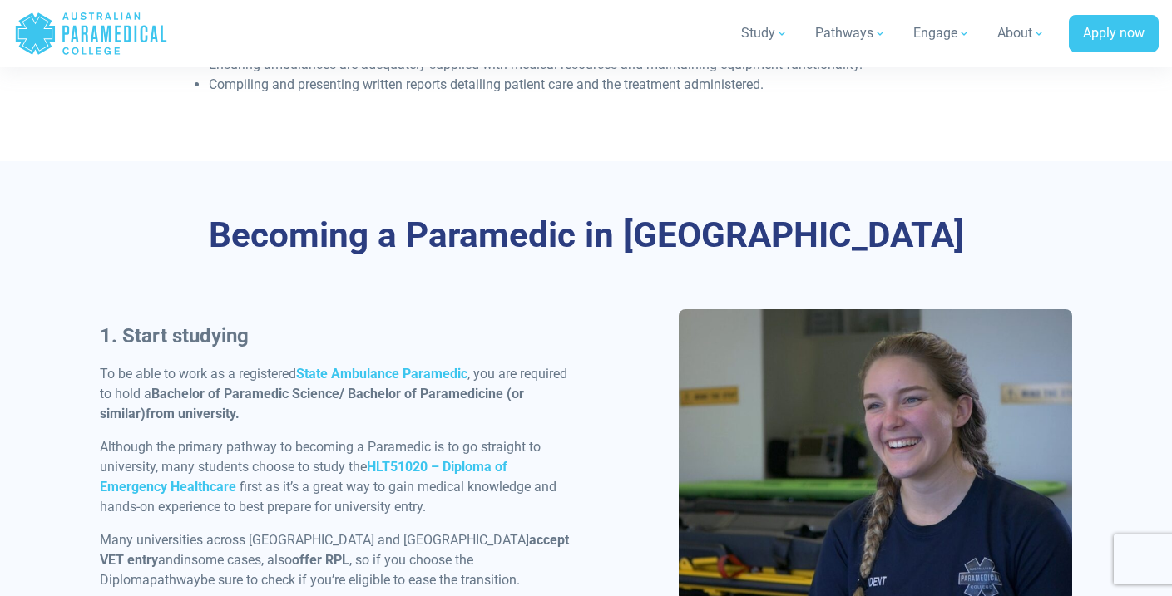
scroll to position [644, 0]
click at [383, 371] on strong "State Ambulance Paramedic" at bounding box center [381, 375] width 171 height 16
